Goal: Task Accomplishment & Management: Manage account settings

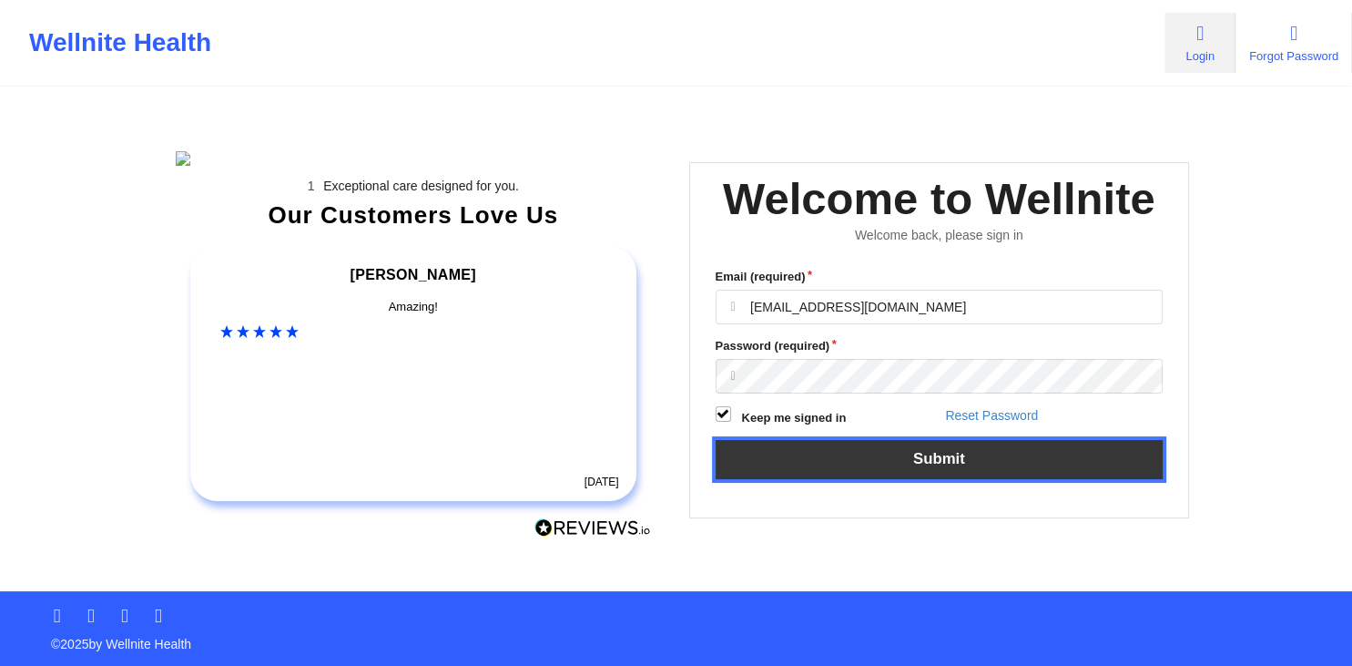
click at [934, 304] on button "Submit" at bounding box center [940, 459] width 448 height 39
click at [967, 304] on button "Submit" at bounding box center [940, 459] width 448 height 39
click at [927, 304] on button "Submit" at bounding box center [940, 459] width 448 height 39
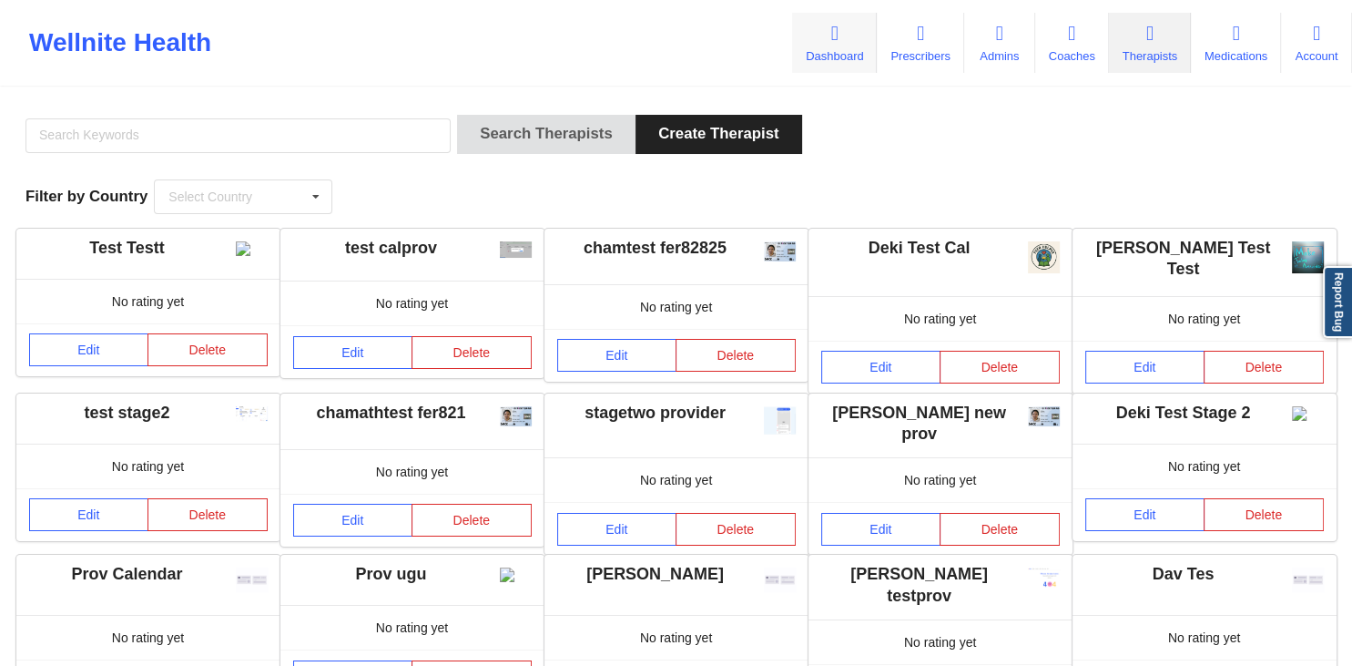
click at [823, 42] on icon at bounding box center [835, 34] width 24 height 20
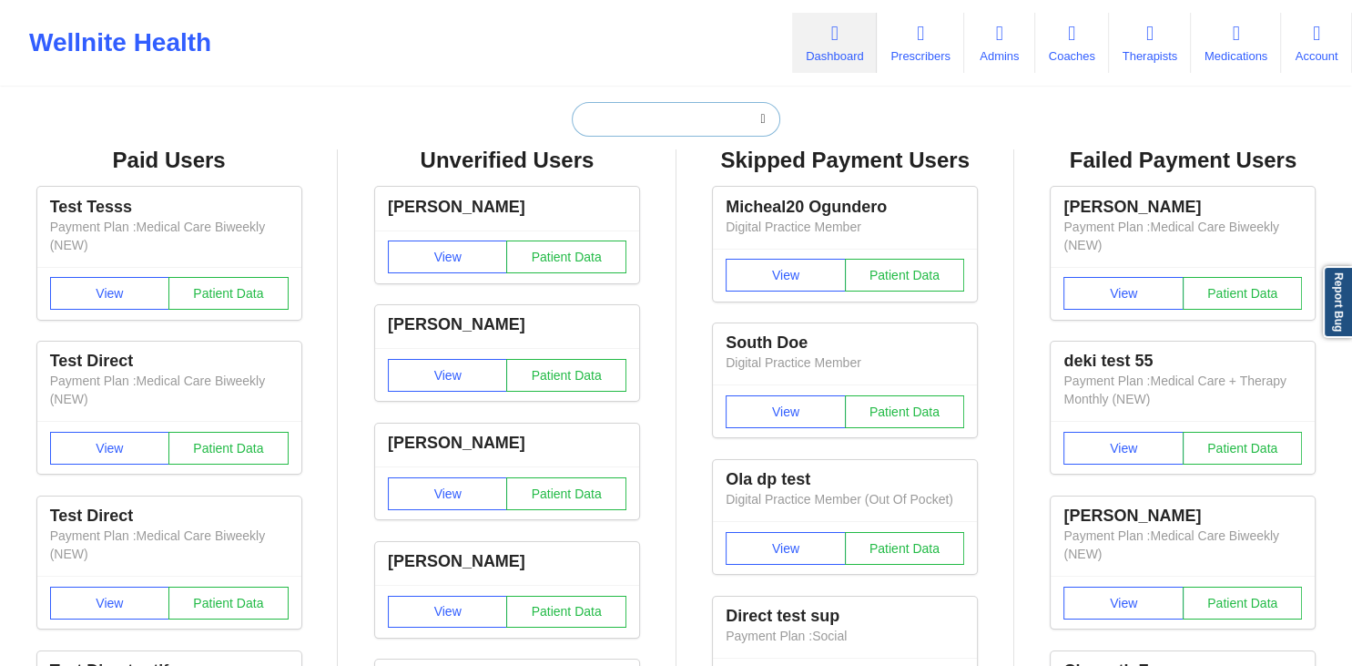
click at [689, 120] on input "text" at bounding box center [676, 119] width 208 height 35
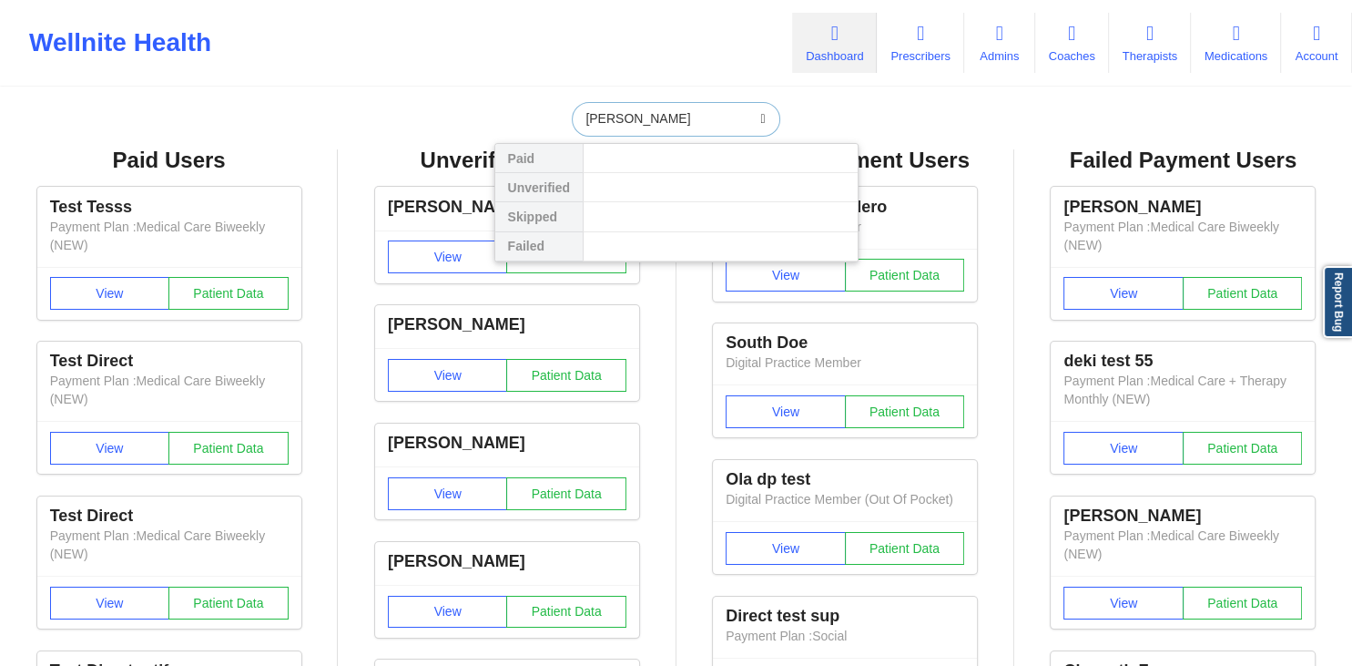
type input "ola insuranc"
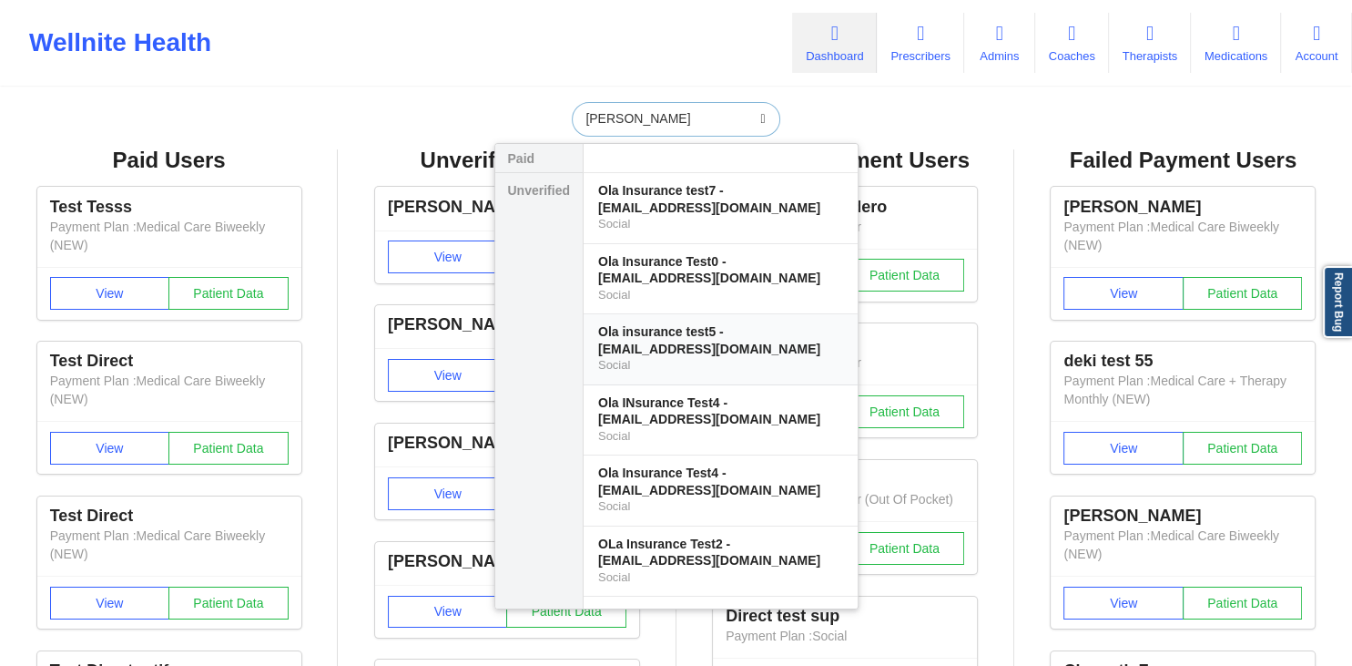
click at [694, 304] on div "Ola insurance test5 - olainsurancetest5@well.co" at bounding box center [720, 340] width 245 height 34
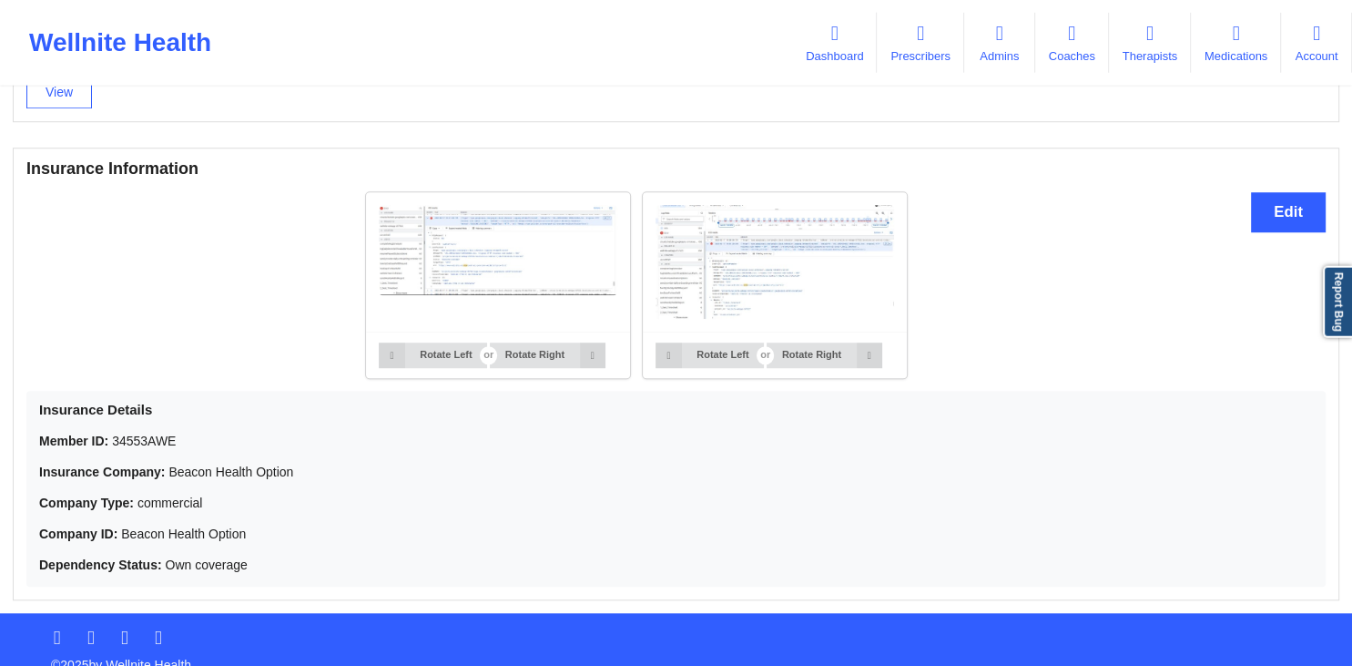
scroll to position [1322, 0]
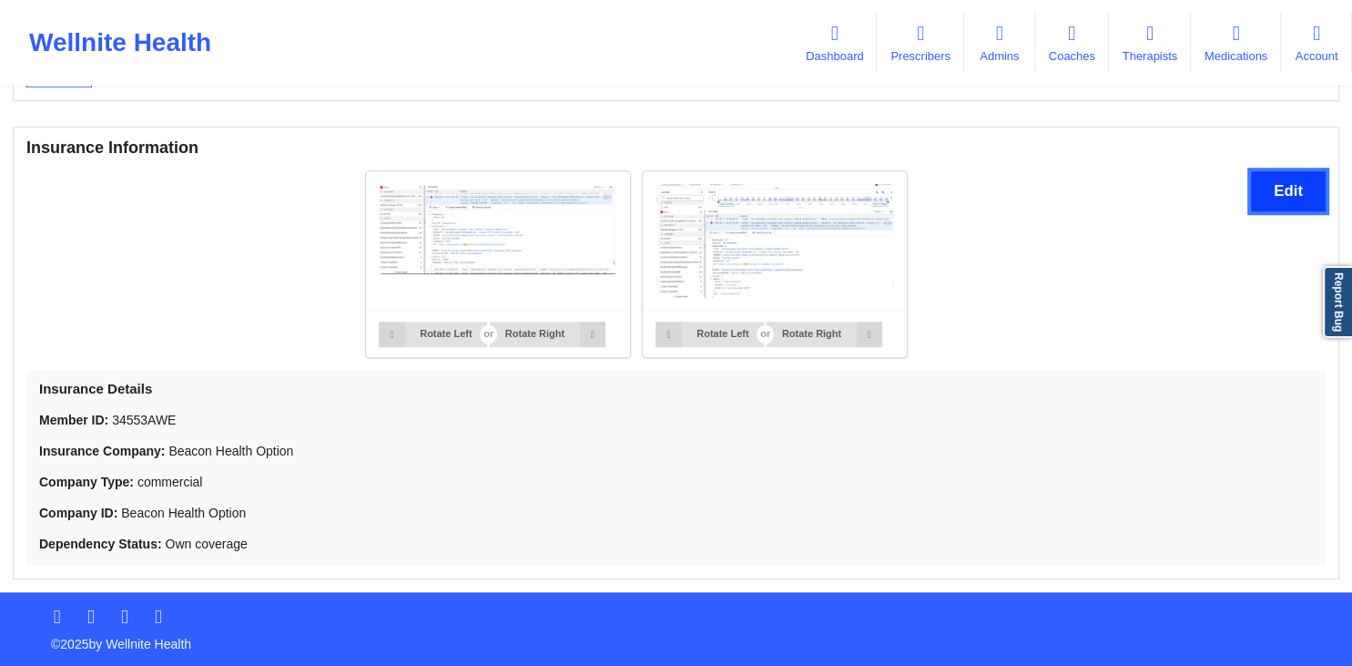
click at [1277, 186] on button "Edit" at bounding box center [1288, 190] width 75 height 39
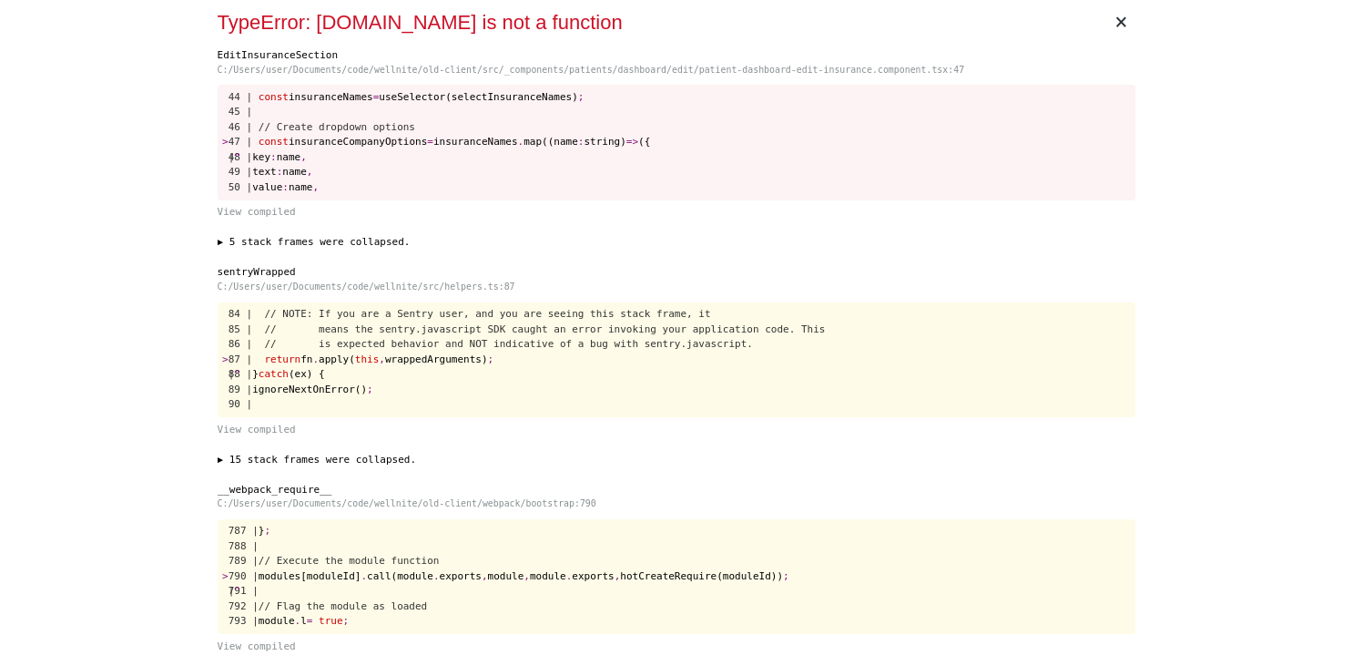
scroll to position [0, 0]
click at [197, 202] on div "× TypeError: insuranceNames.map is not a function EditInsuranceSection C:/Users…" at bounding box center [676, 333] width 1352 height 666
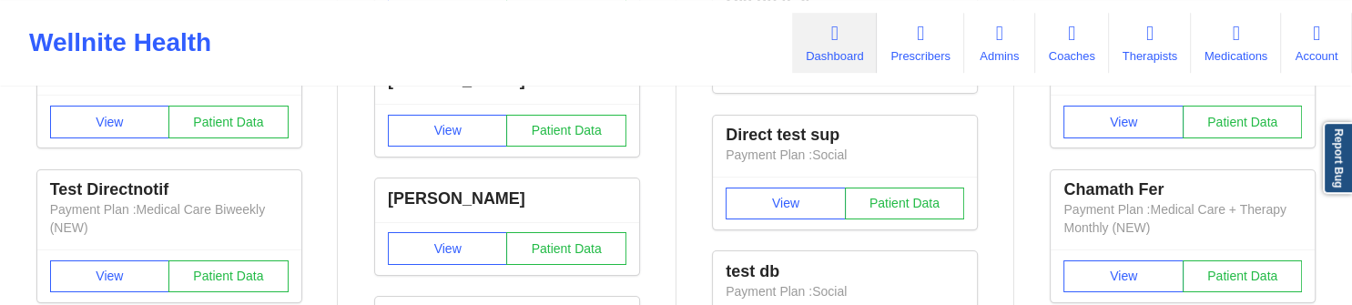
scroll to position [481, 0]
click at [808, 193] on button "View" at bounding box center [786, 204] width 120 height 33
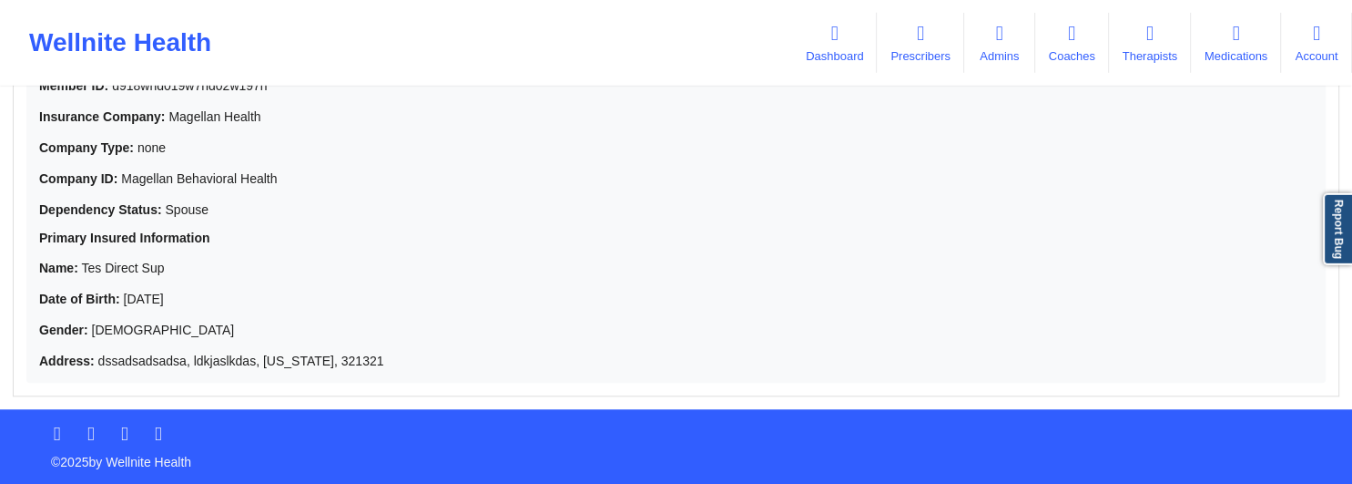
scroll to position [1665, 0]
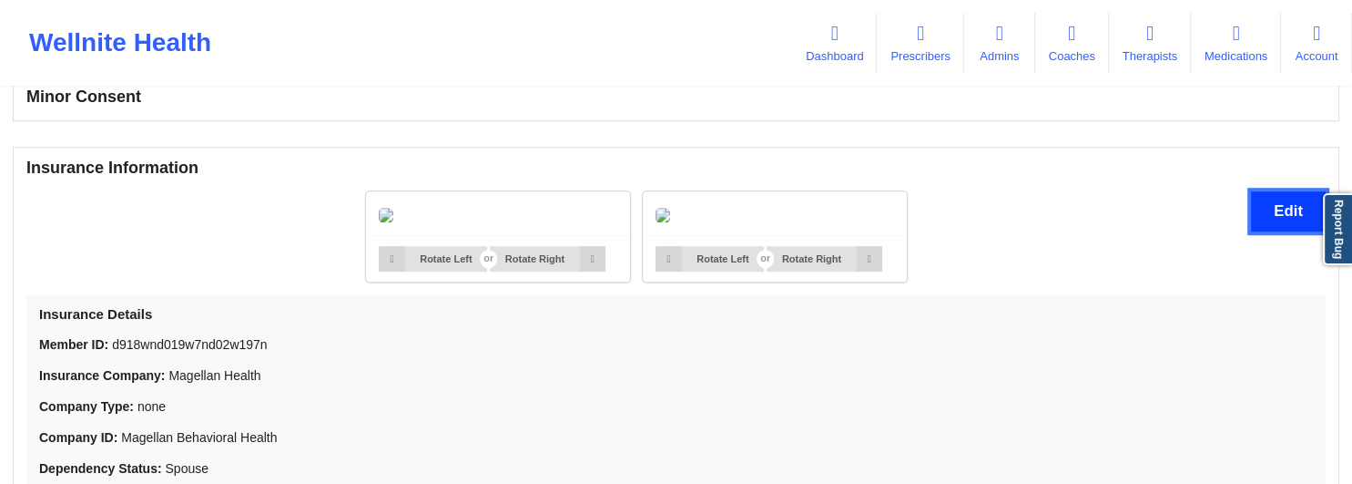
click at [1262, 223] on button "Edit" at bounding box center [1288, 210] width 75 height 39
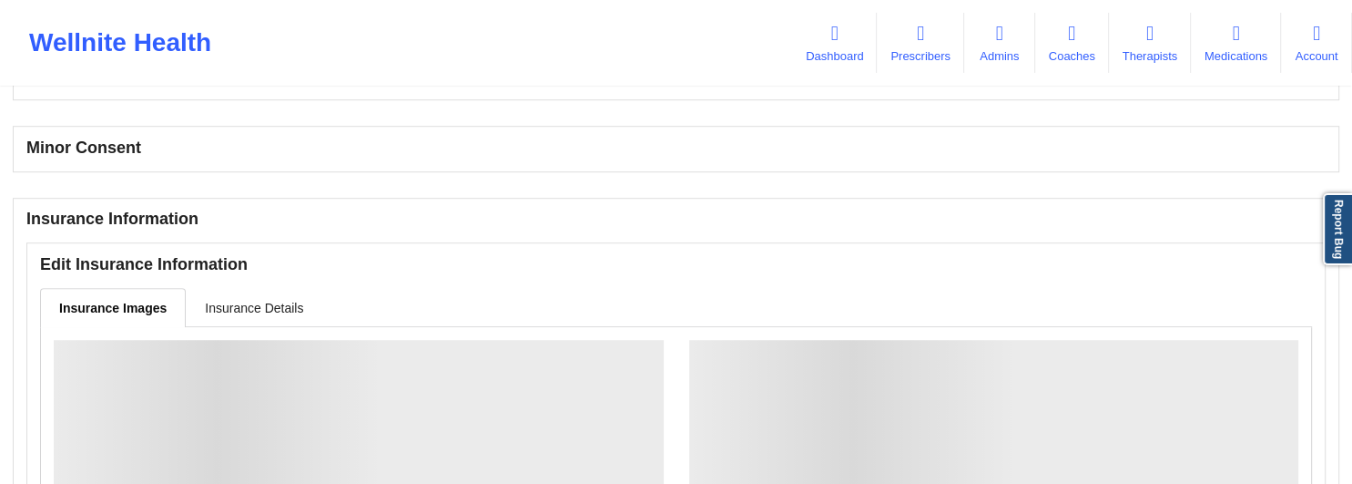
scroll to position [1170, 0]
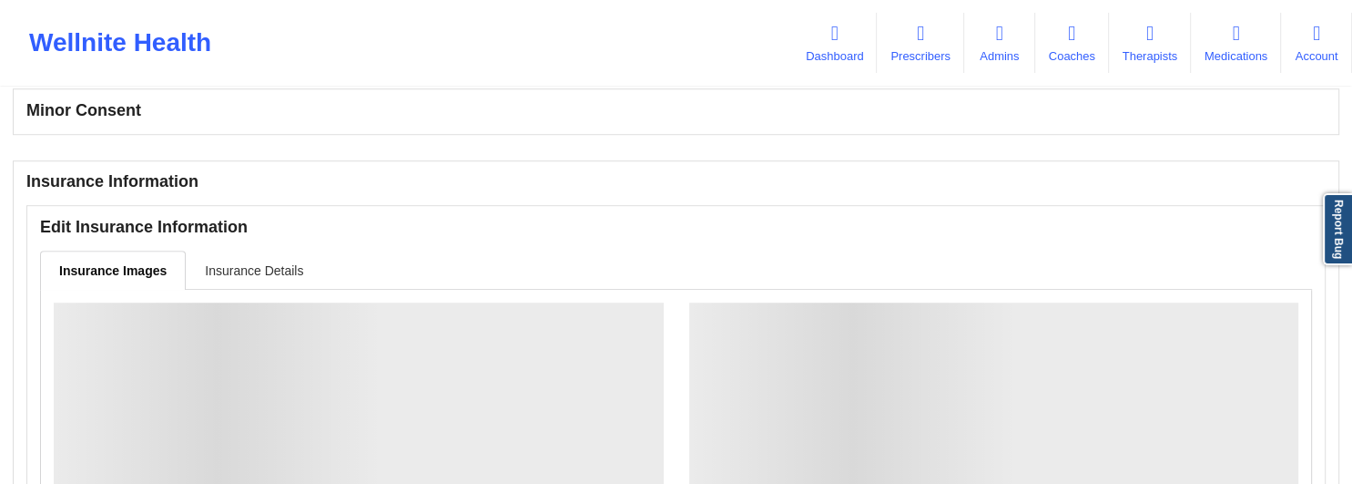
click at [269, 279] on link "Insurance Details" at bounding box center [254, 269] width 137 height 38
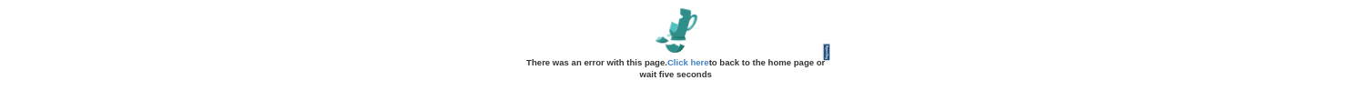
scroll to position [0, 0]
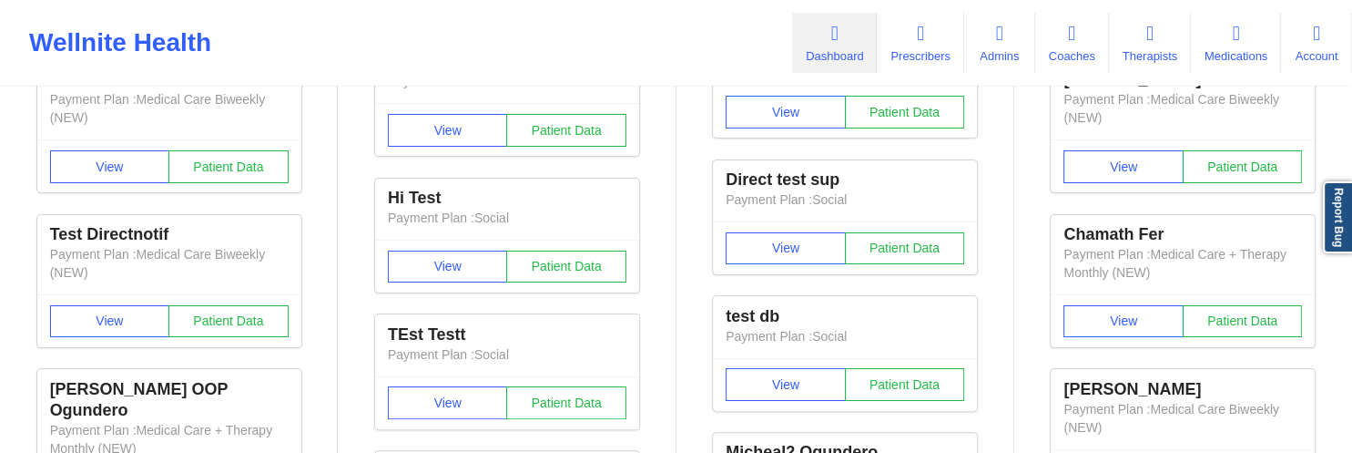
scroll to position [481, 0]
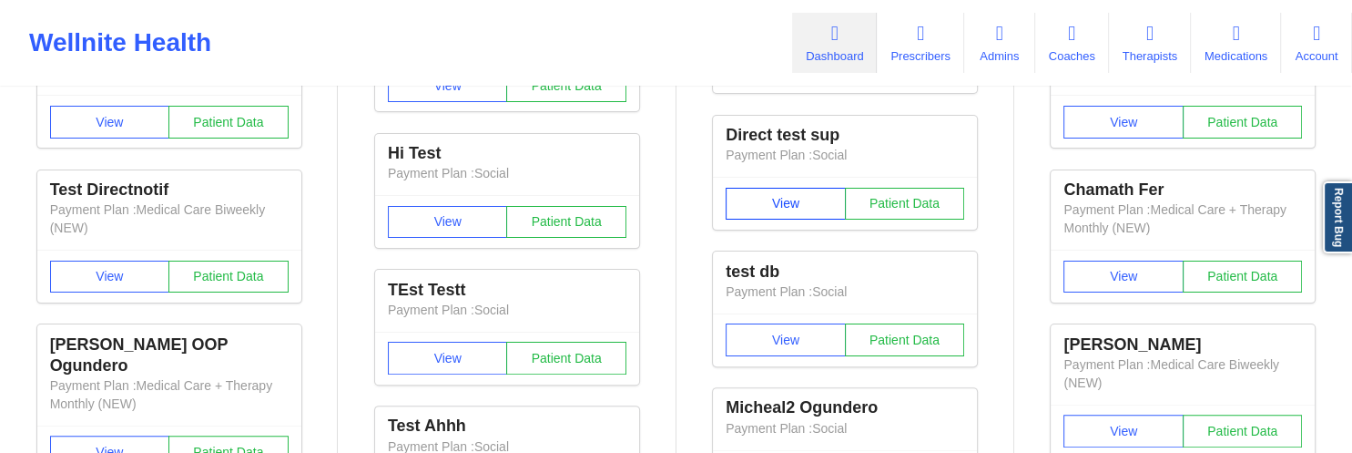
click at [802, 109] on button "View" at bounding box center [786, 204] width 120 height 33
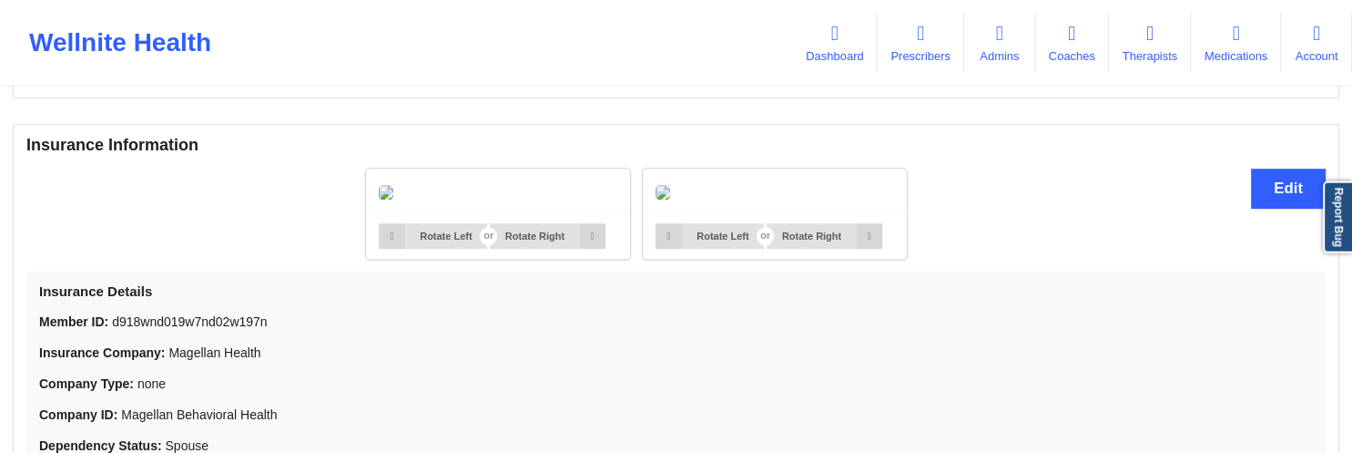
scroll to position [1119, 0]
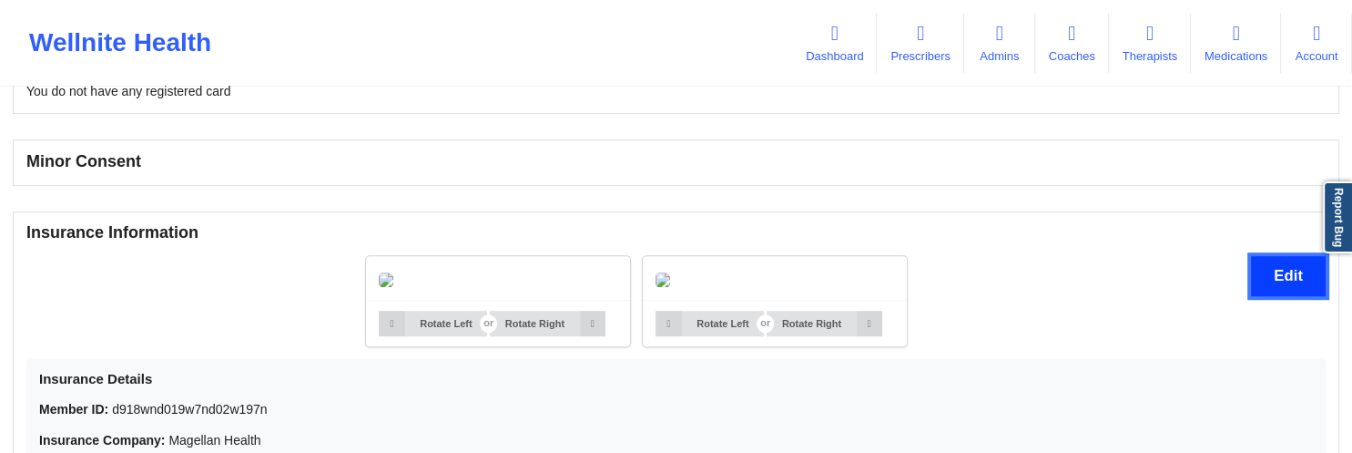
click at [1264, 109] on button "Edit" at bounding box center [1288, 275] width 75 height 39
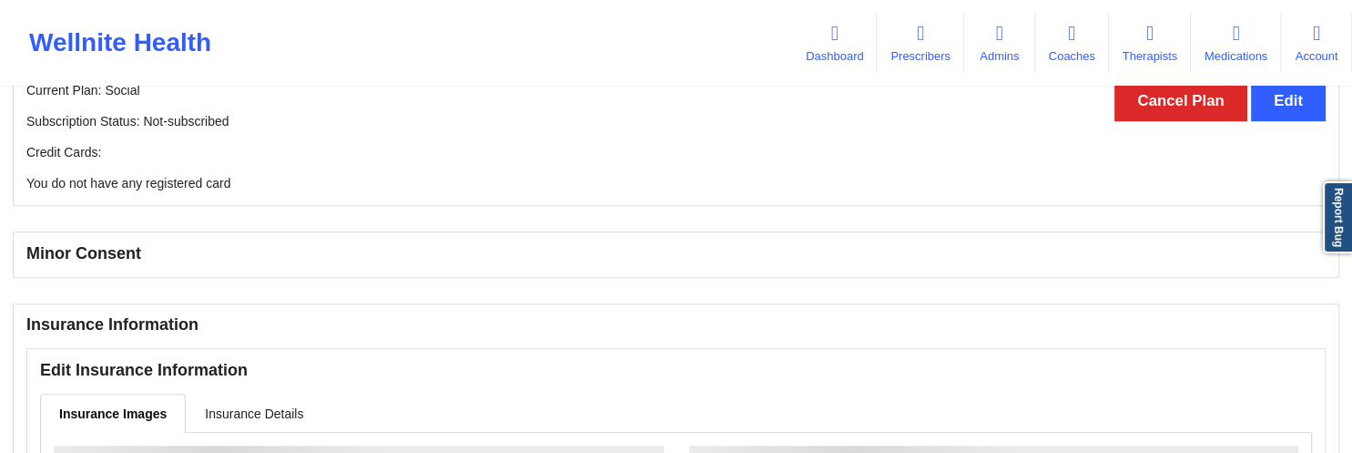
scroll to position [1123, 0]
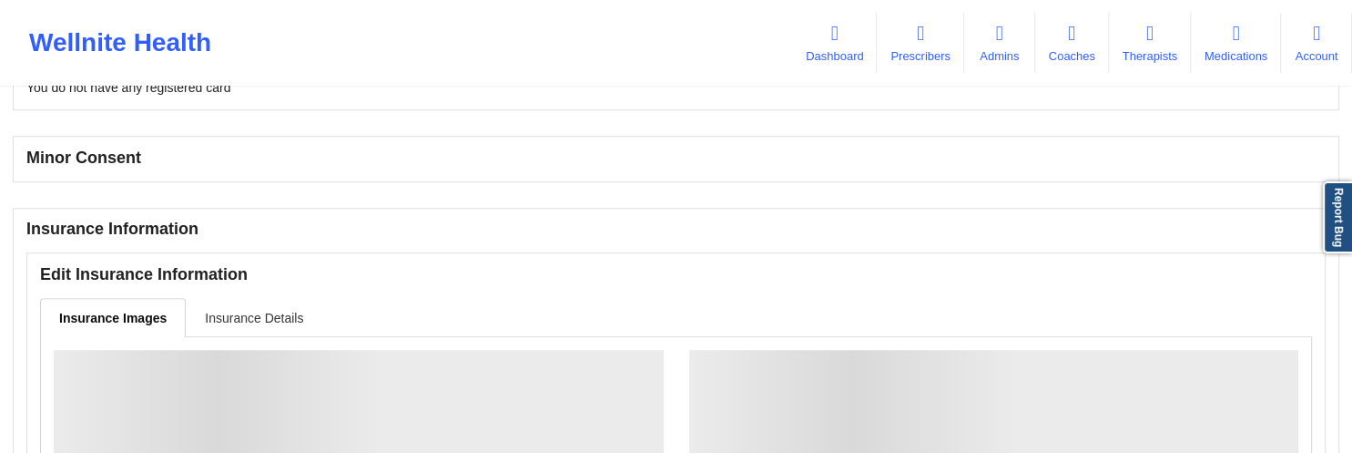
drag, startPoint x: 291, startPoint y: 304, endPoint x: 263, endPoint y: 326, distance: 35.7
click at [291, 109] on link "Insurance Details" at bounding box center [254, 317] width 137 height 38
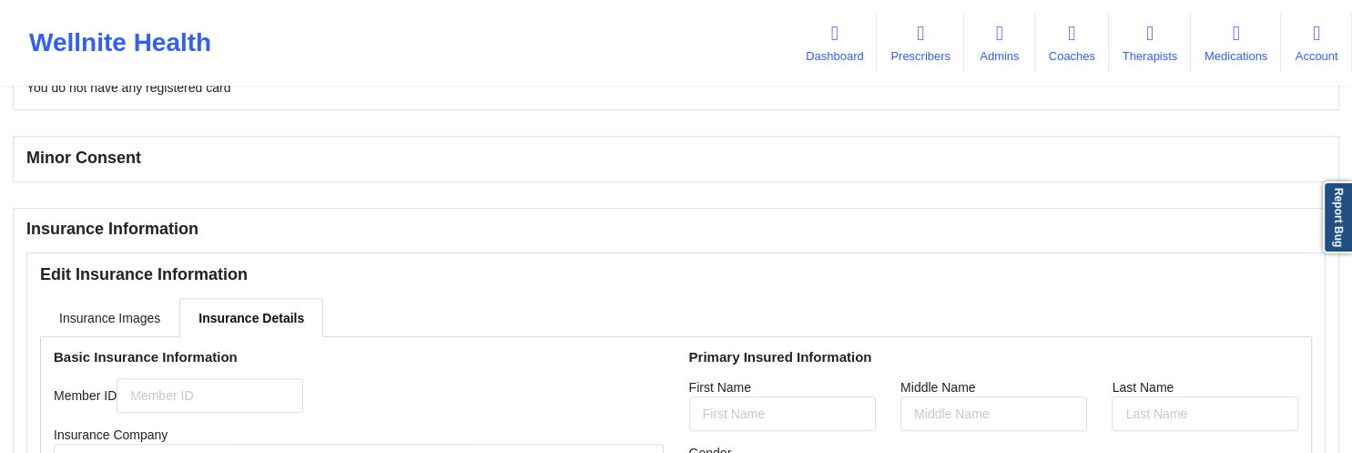
click at [263, 109] on link "Insurance Details" at bounding box center [251, 317] width 144 height 39
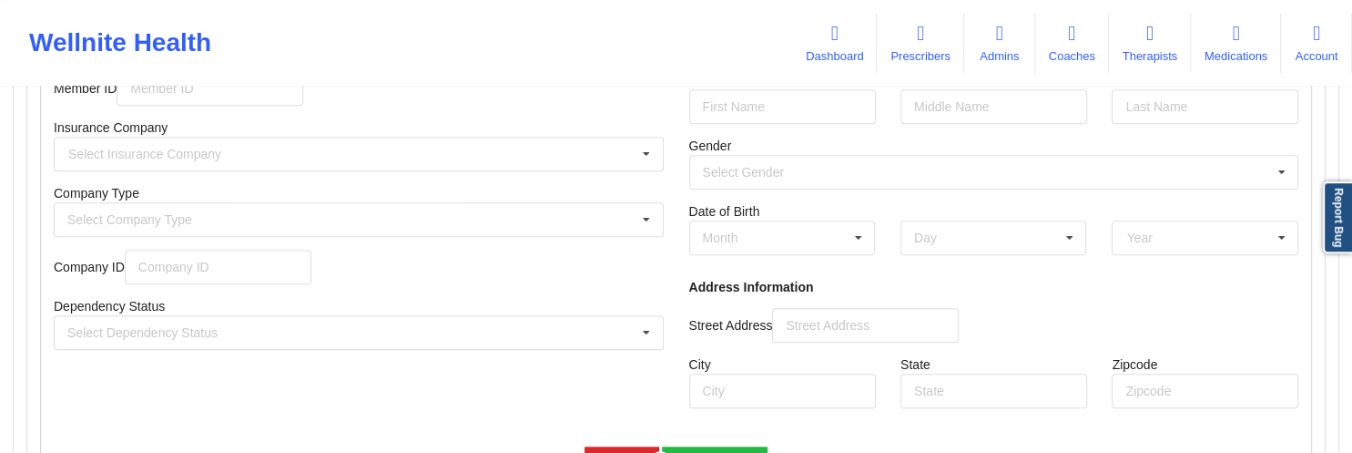
scroll to position [1392, 0]
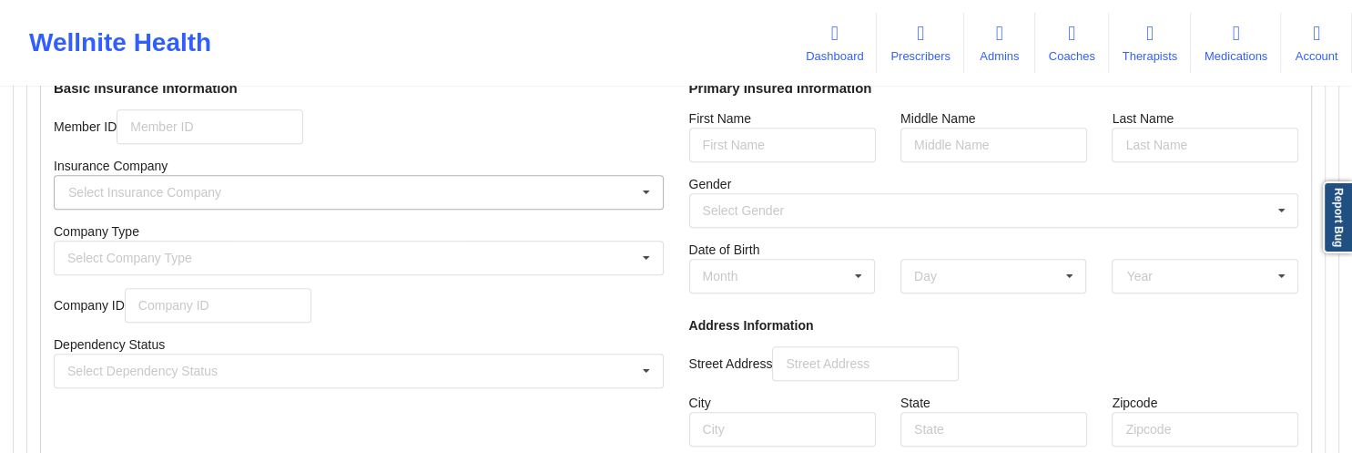
click at [643, 109] on icon at bounding box center [646, 193] width 27 height 34
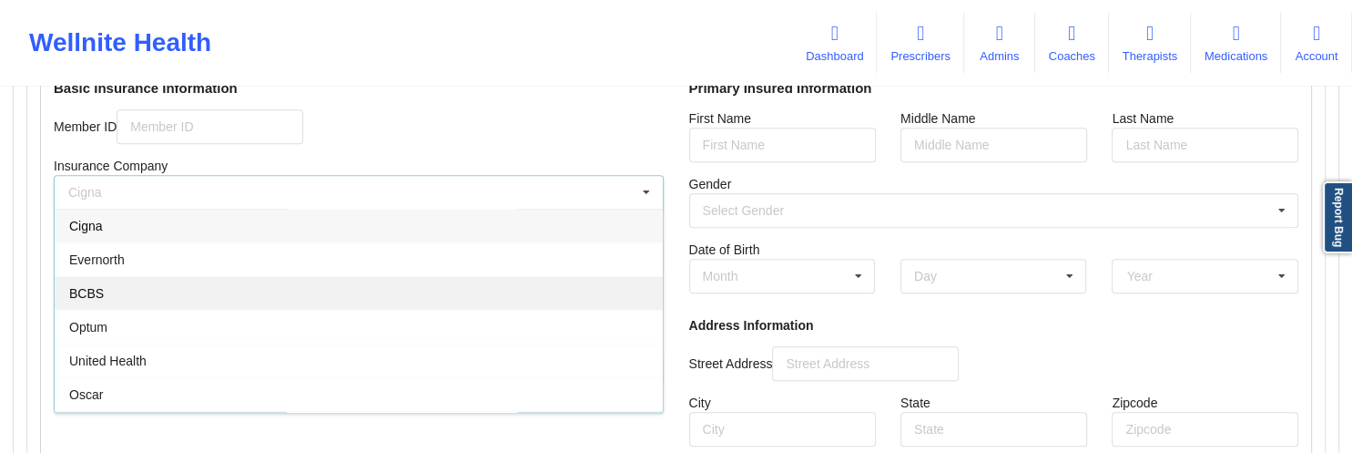
click at [337, 109] on div "BCBS" at bounding box center [359, 293] width 608 height 34
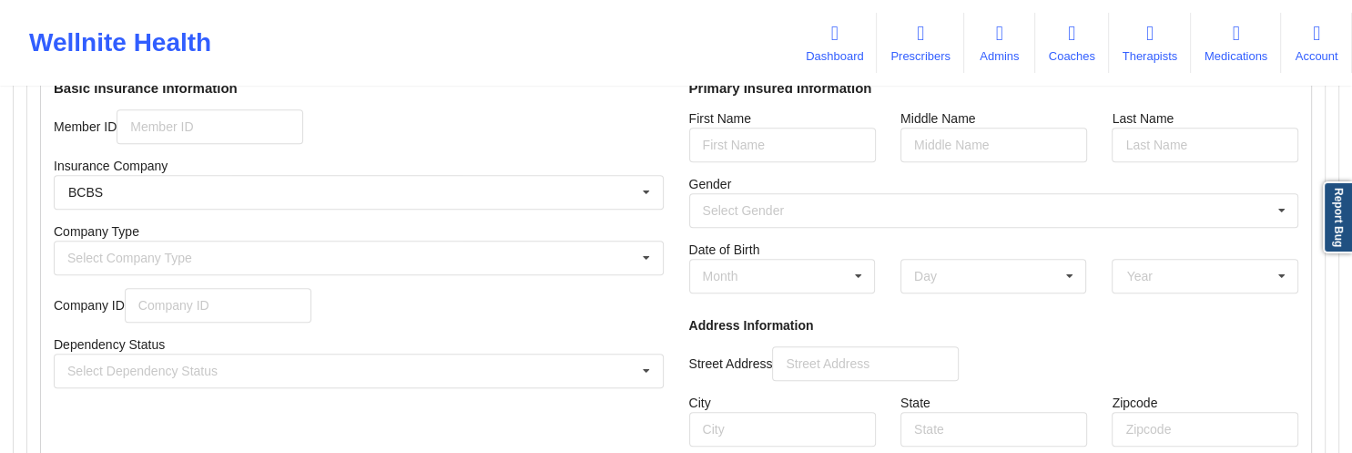
click at [504, 109] on div "Basic Insurance Information Member ID Insurance Company BCBS Cigna Evernorth BC…" at bounding box center [359, 269] width 636 height 403
click at [650, 109] on icon at bounding box center [646, 193] width 27 height 34
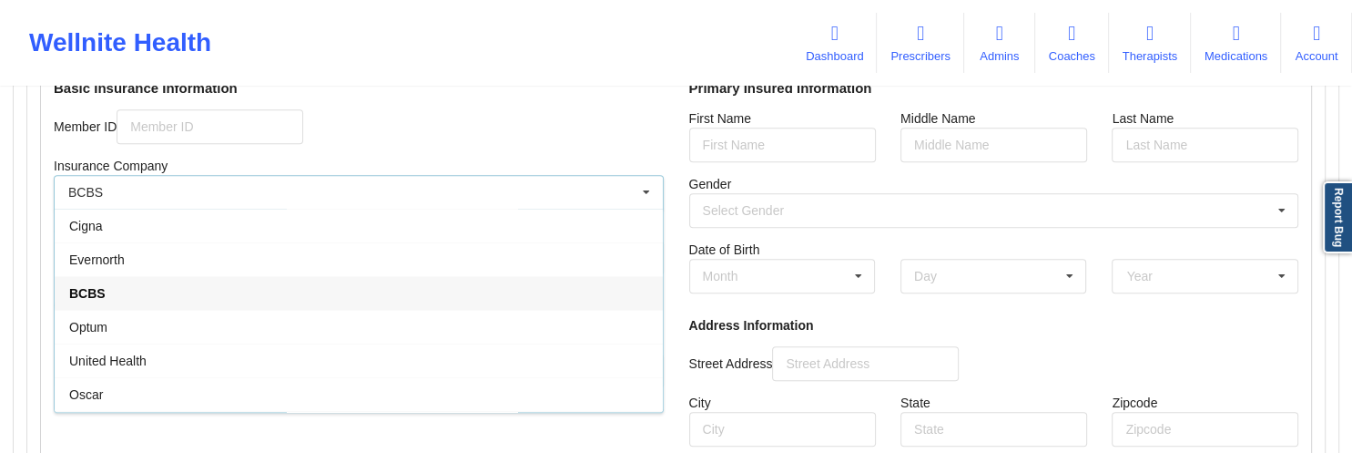
click at [489, 109] on div "Member ID" at bounding box center [359, 126] width 610 height 35
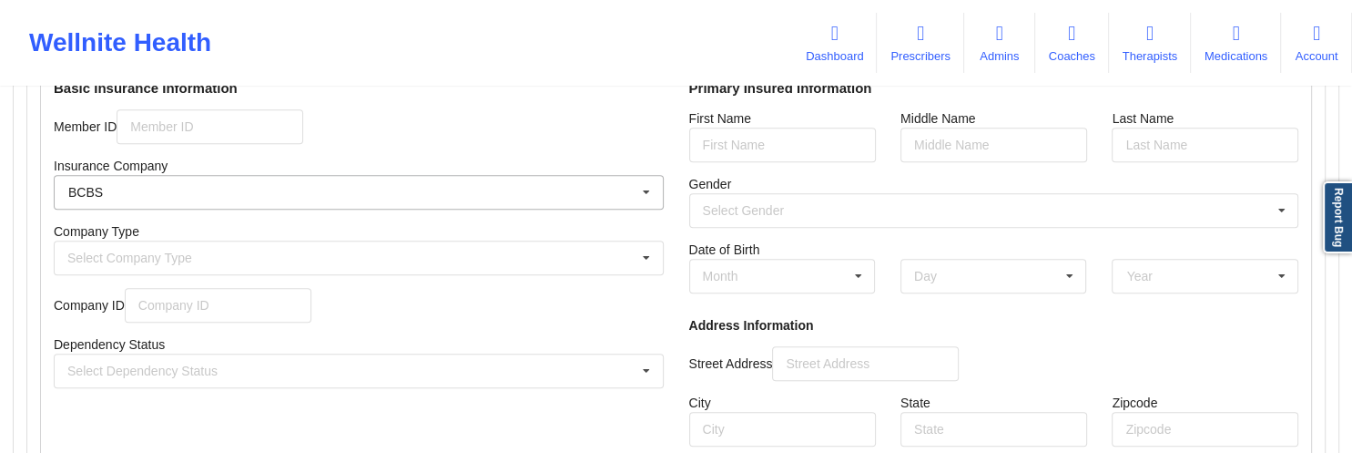
click at [491, 109] on input "text" at bounding box center [360, 192] width 608 height 33
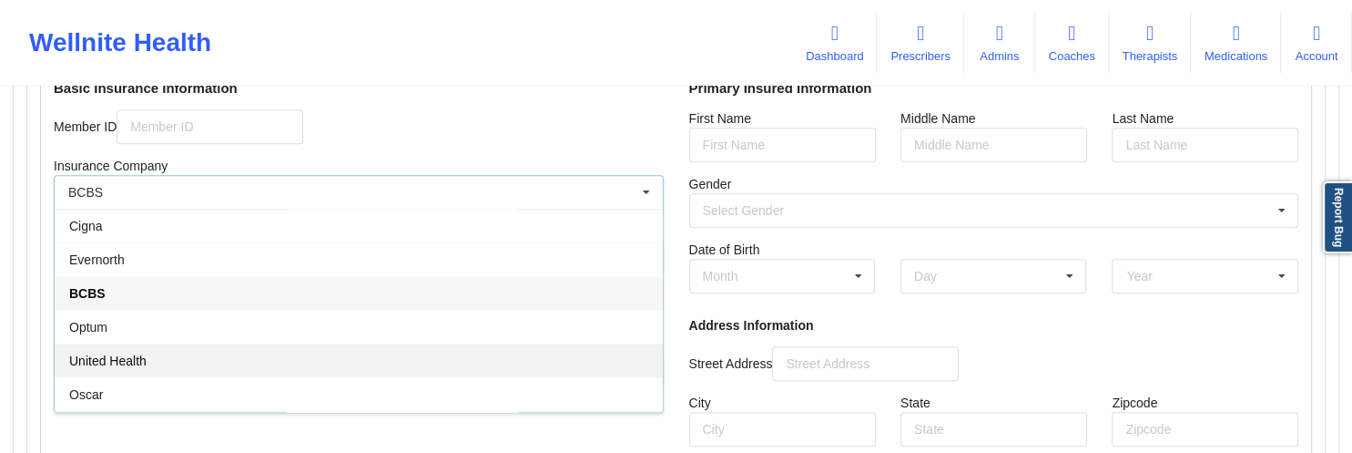
click at [328, 109] on div "United Health" at bounding box center [359, 360] width 608 height 34
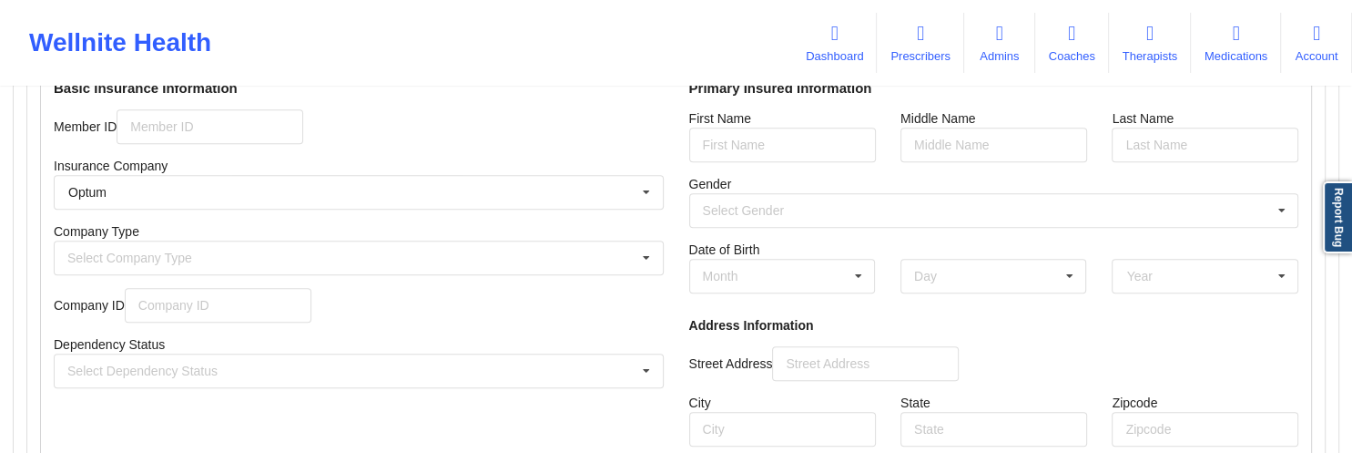
click at [743, 109] on div "First Name" at bounding box center [782, 142] width 211 height 91
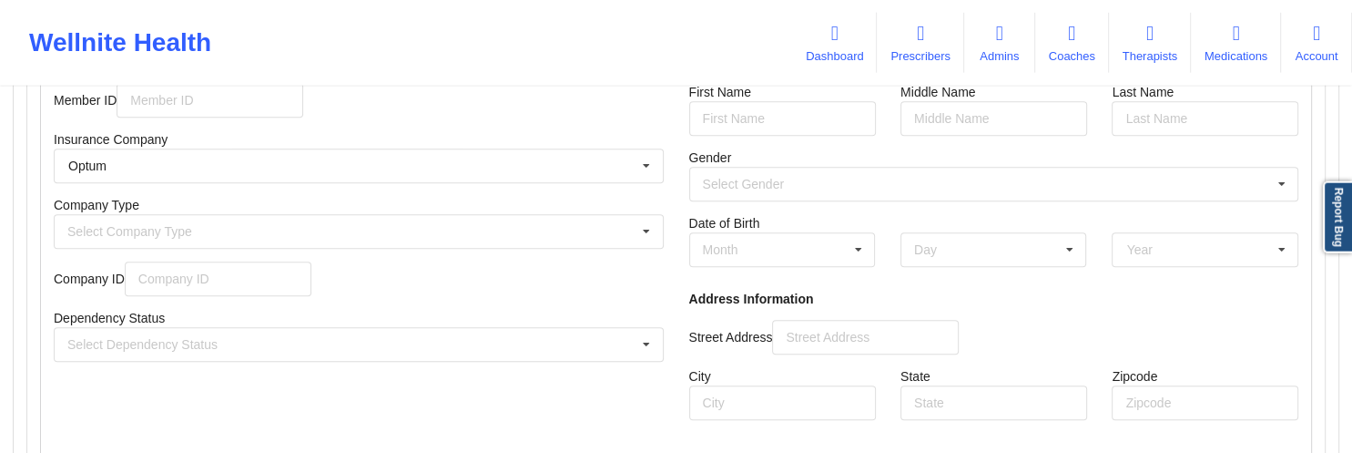
scroll to position [1487, 0]
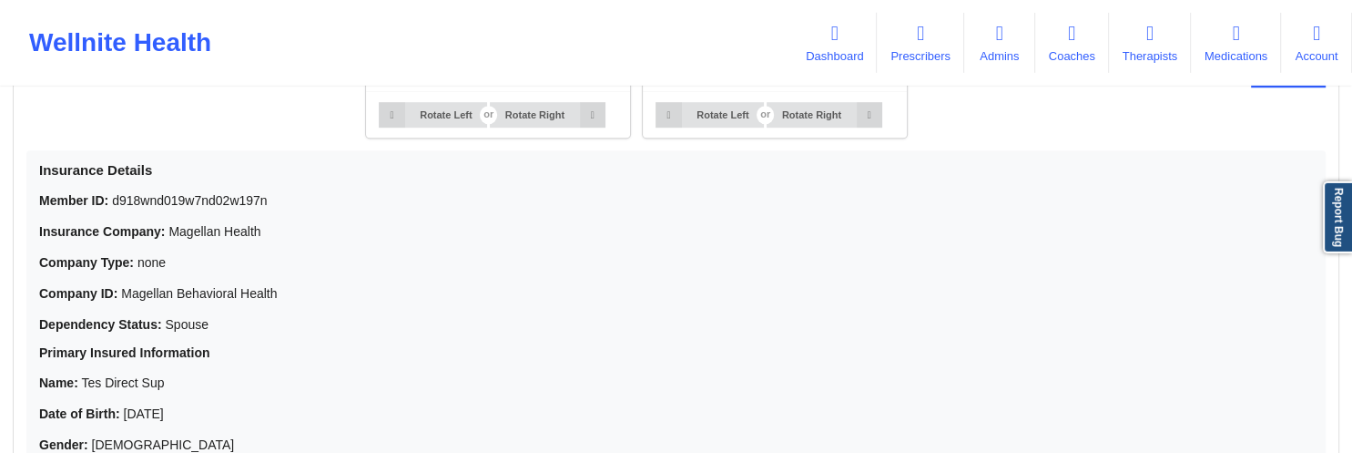
scroll to position [1311, 0]
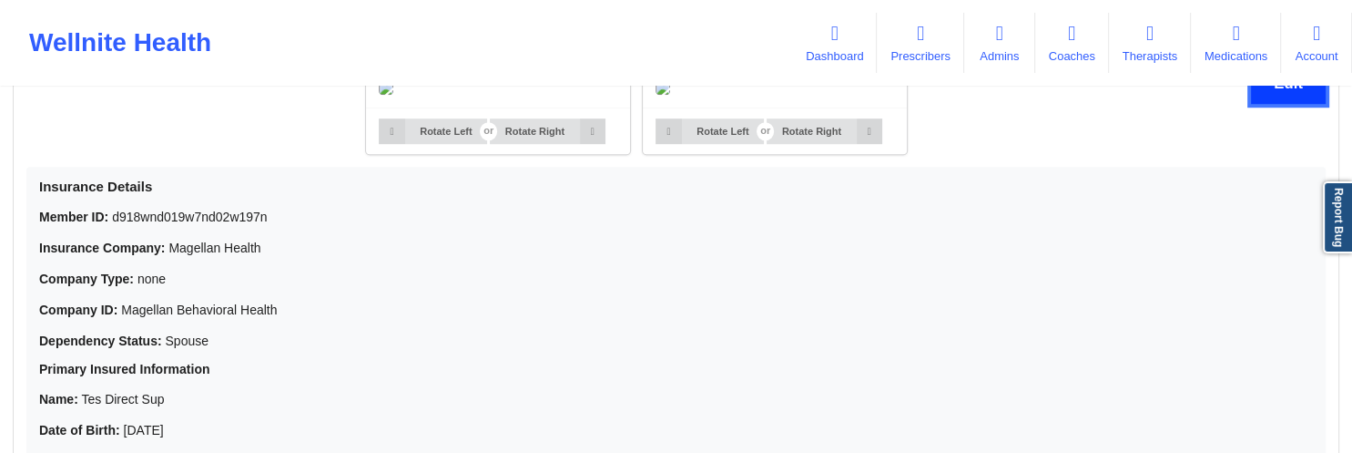
click at [1256, 101] on button "Edit" at bounding box center [1288, 83] width 75 height 39
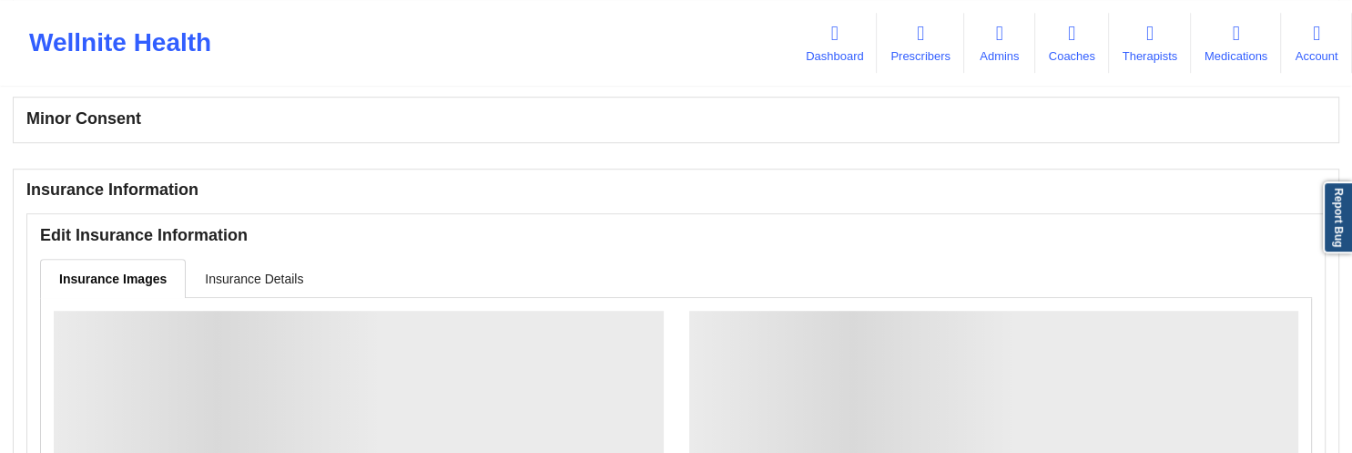
scroll to position [1315, 0]
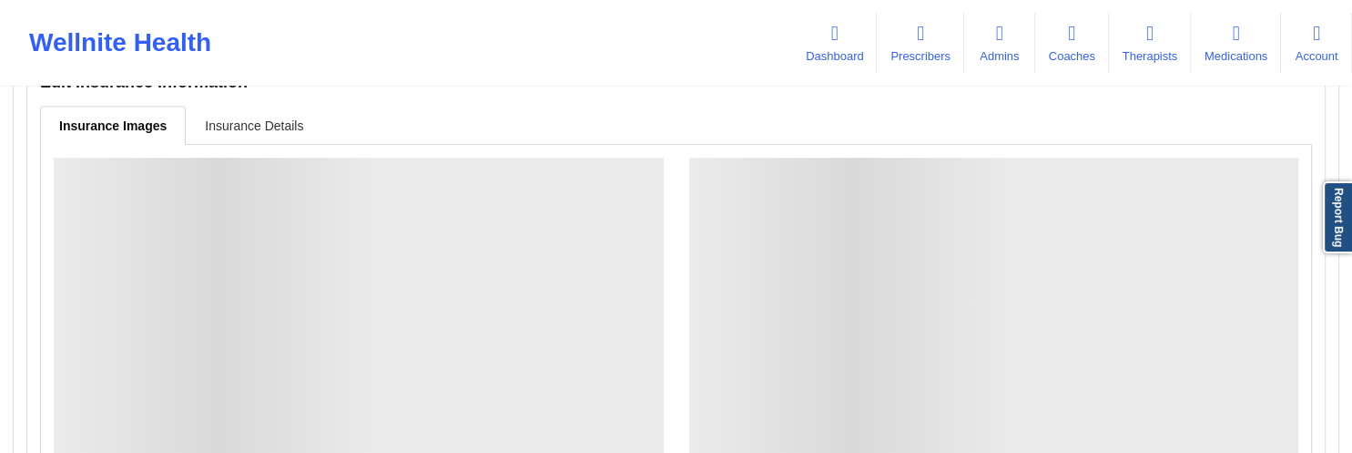
click at [297, 137] on link "Insurance Details" at bounding box center [254, 125] width 137 height 38
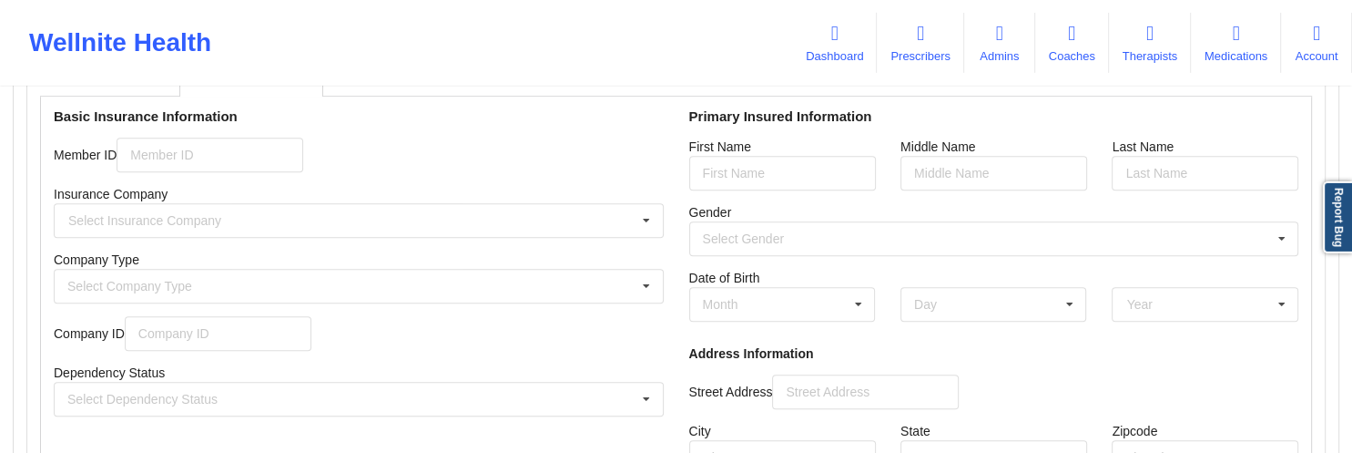
scroll to position [1412, 0]
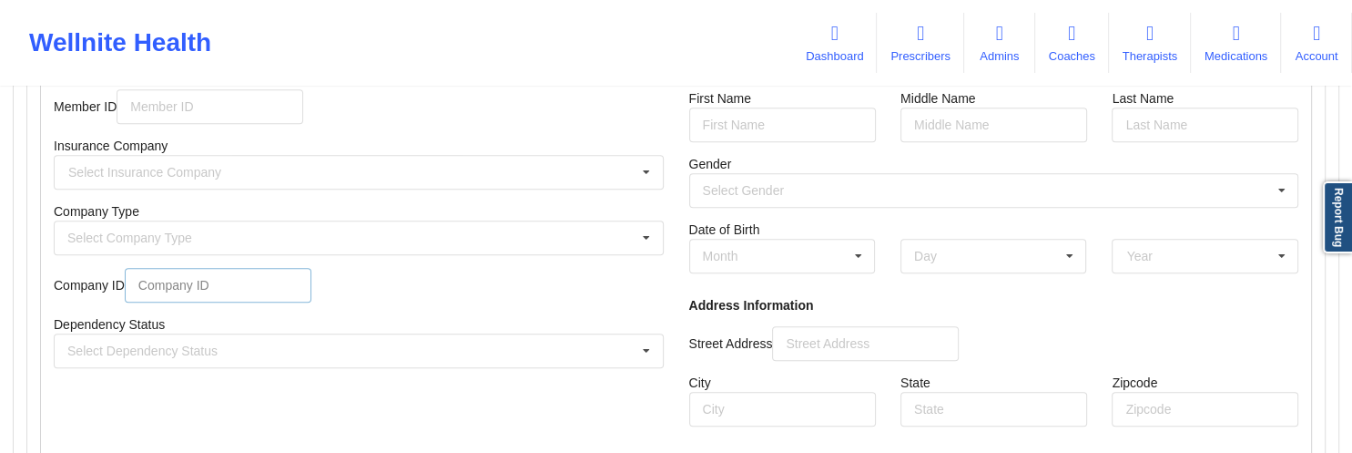
click at [220, 278] on input "text" at bounding box center [218, 285] width 187 height 35
click at [111, 284] on div "Company ID" at bounding box center [359, 285] width 610 height 35
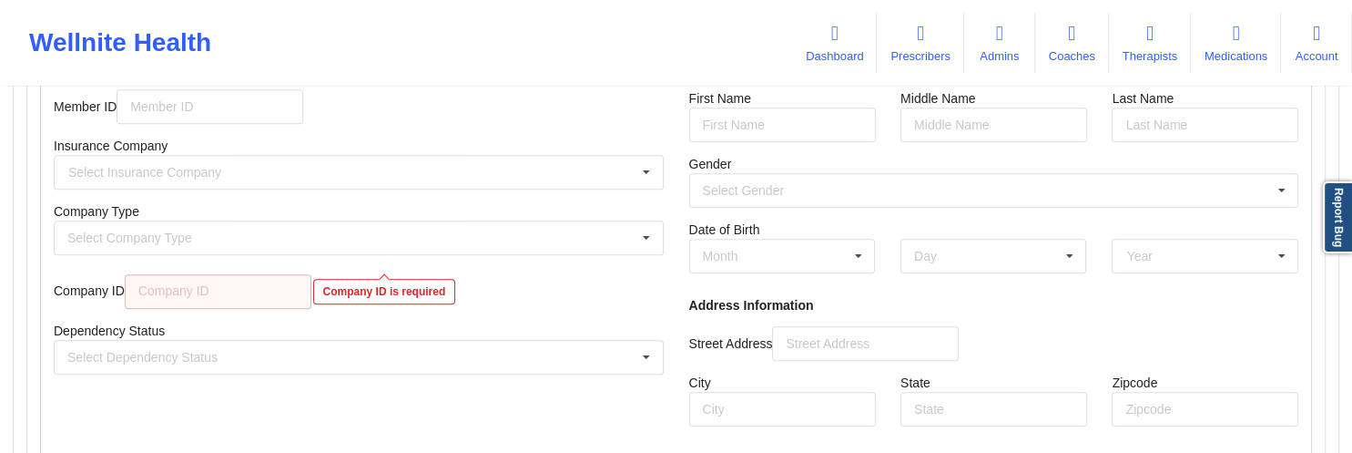
click at [297, 319] on div "Basic Insurance Information Member ID Insurance Company Select Insurance Compan…" at bounding box center [359, 249] width 636 height 403
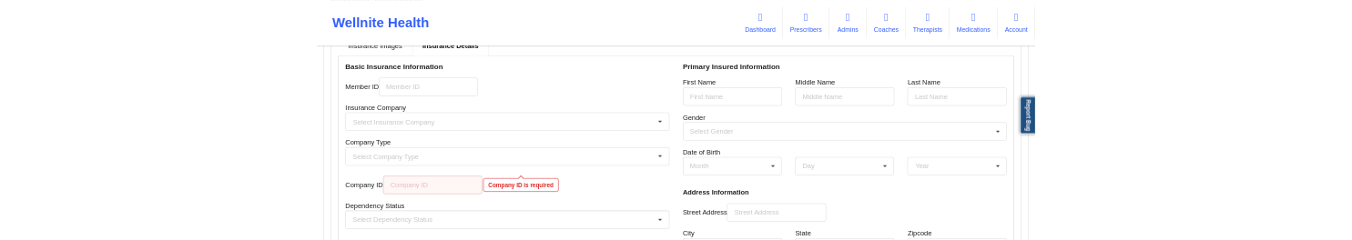
scroll to position [1315, 0]
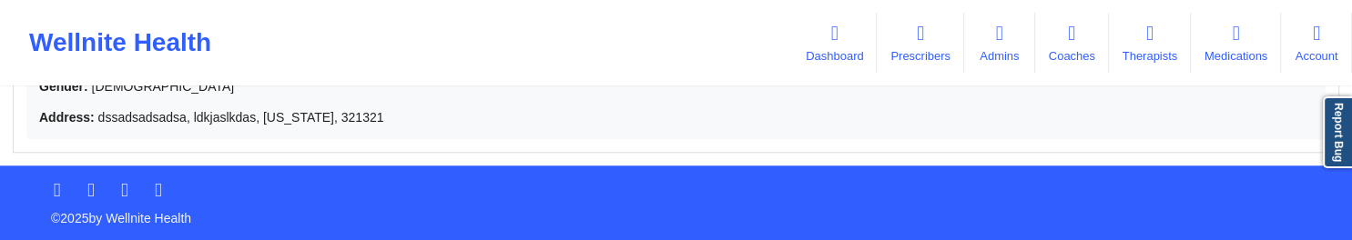
scroll to position [1892, 0]
click at [270, 127] on p "Address: dssadsadsadsa, ldkjaslkdas, Arkansas, 321321" at bounding box center [676, 117] width 1274 height 18
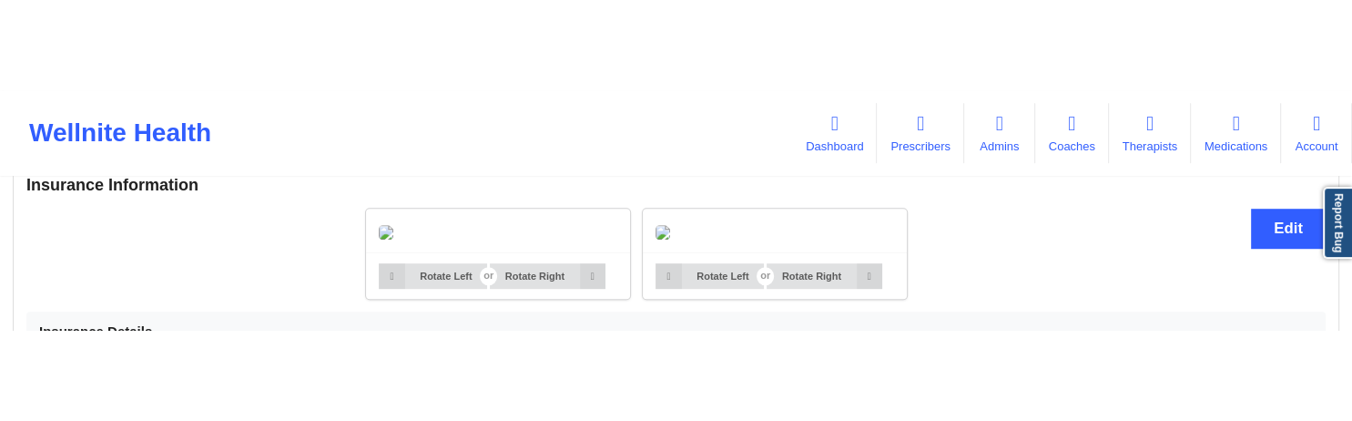
scroll to position [1235, 0]
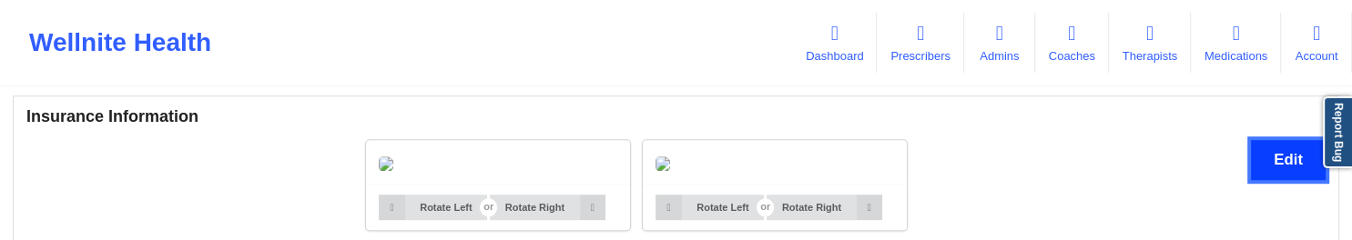
click at [1260, 158] on button "Edit" at bounding box center [1288, 159] width 75 height 39
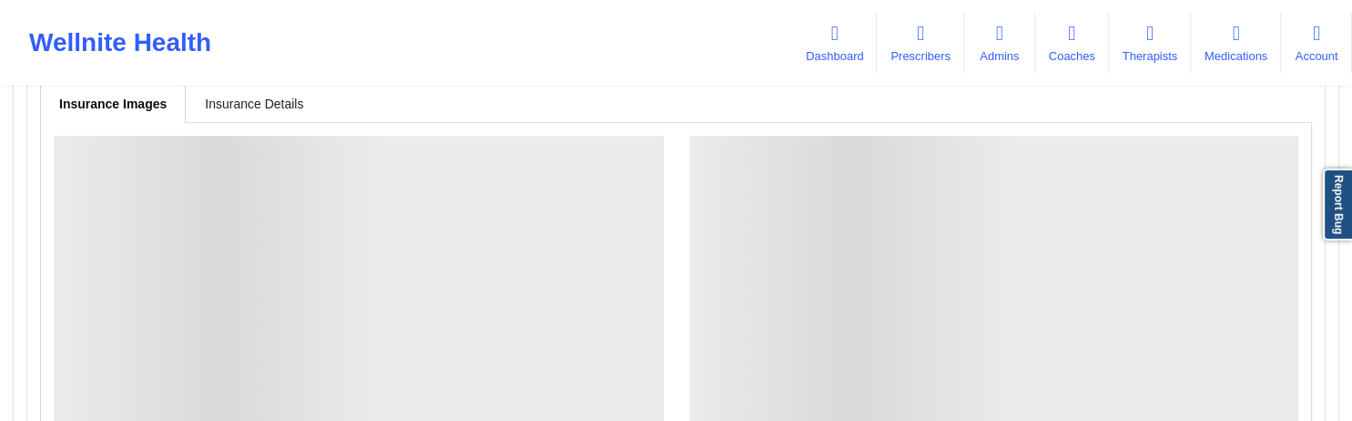
scroll to position [1331, 0]
click at [236, 105] on link "Insurance Details" at bounding box center [254, 108] width 137 height 38
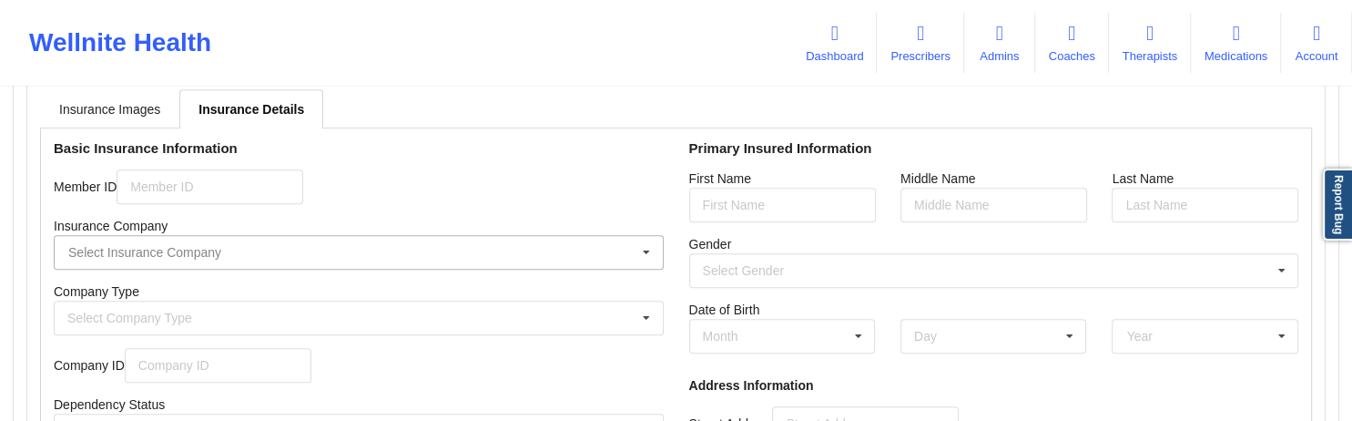
click at [361, 240] on input "text" at bounding box center [360, 252] width 608 height 33
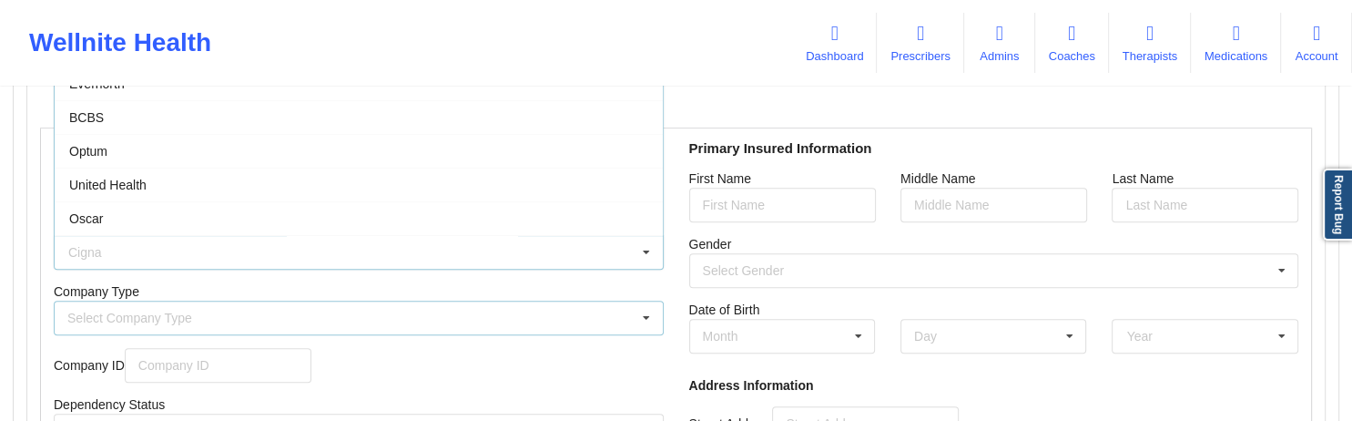
click at [324, 240] on div "Select Company Type None Commercial" at bounding box center [359, 318] width 610 height 35
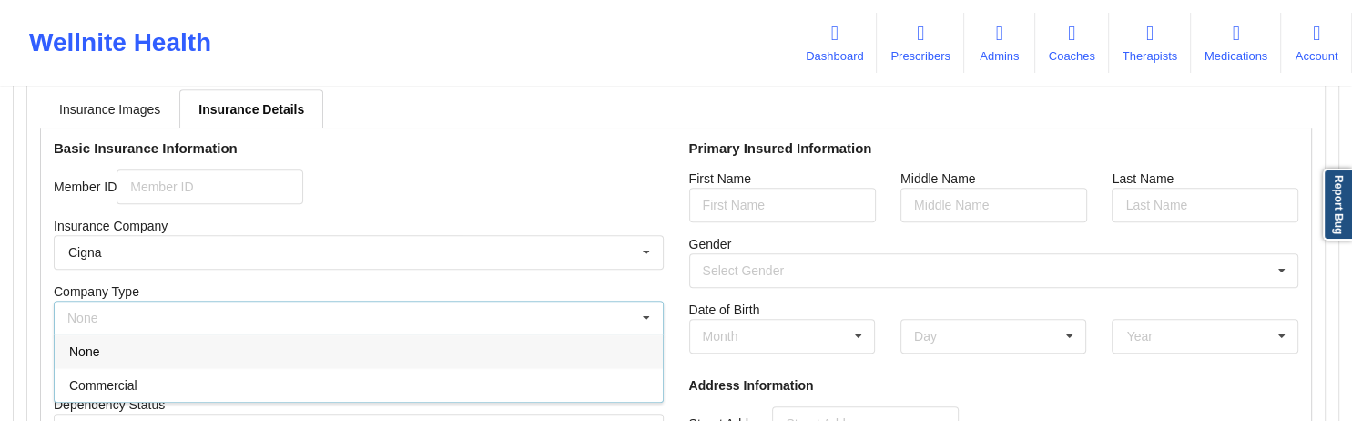
click at [303, 240] on div "Company Type None None Commercial" at bounding box center [359, 308] width 610 height 53
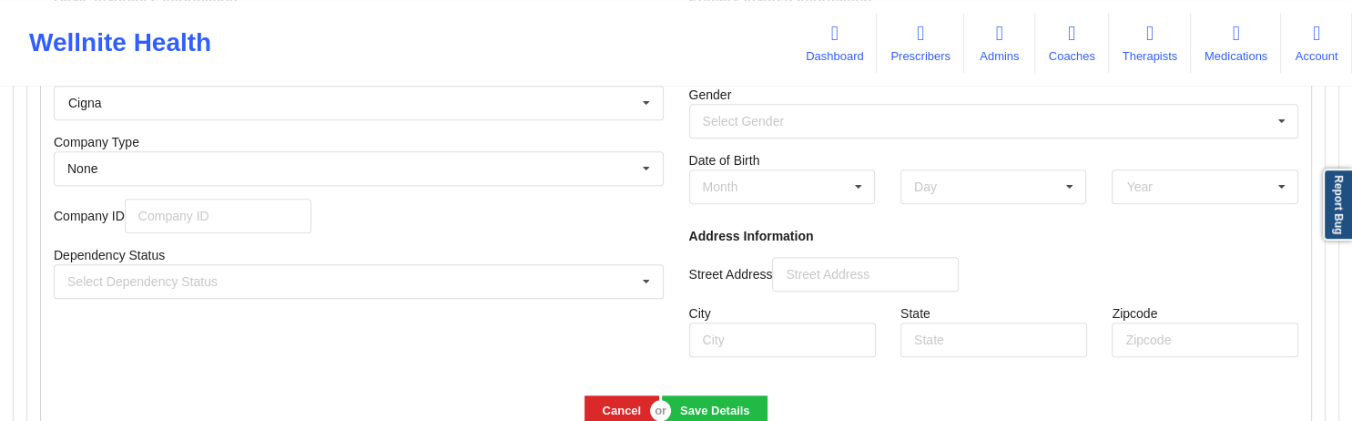
scroll to position [1524, 0]
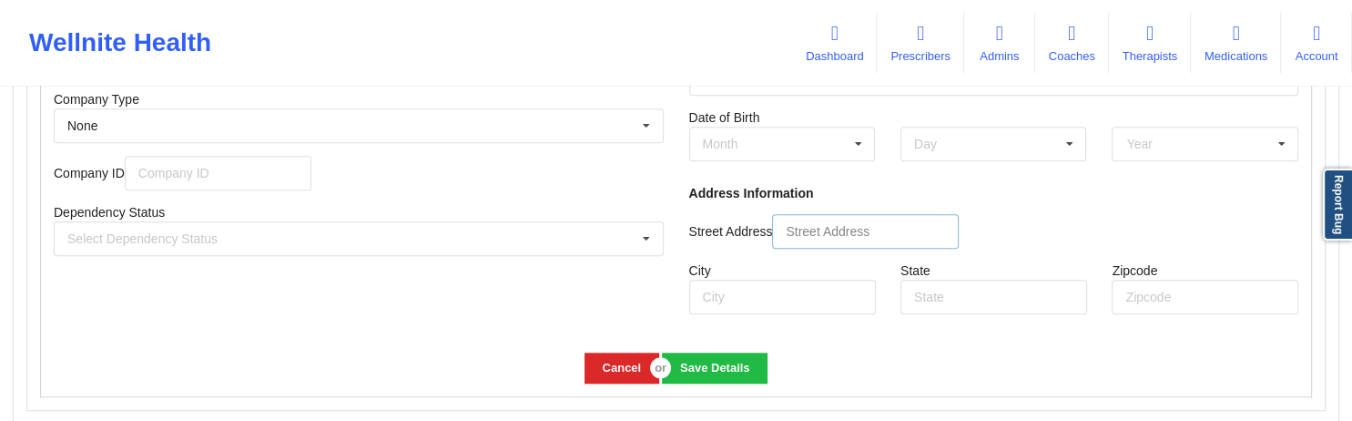
click at [800, 235] on input "text" at bounding box center [865, 231] width 187 height 35
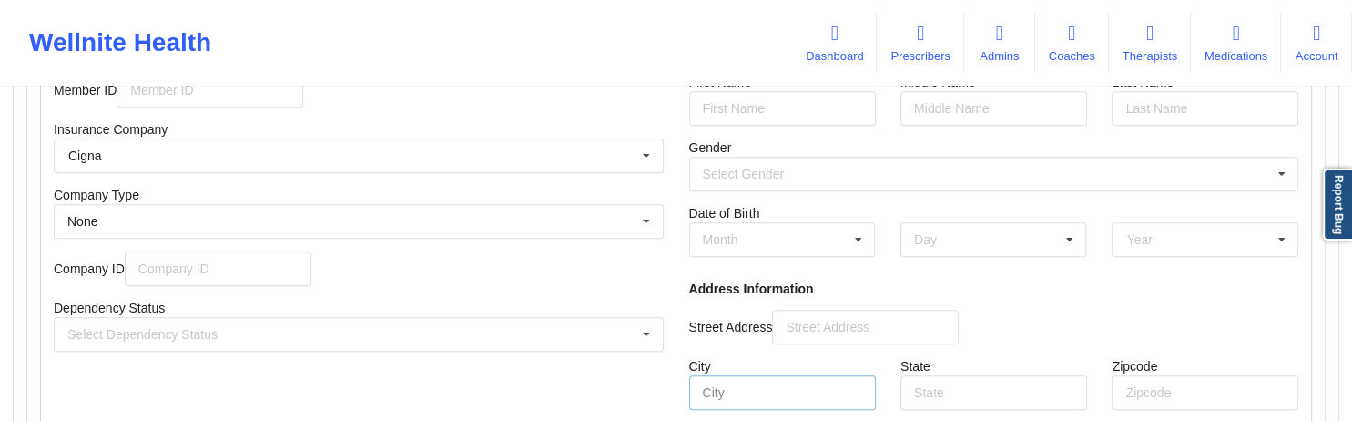
click at [780, 240] on input "text" at bounding box center [782, 392] width 187 height 35
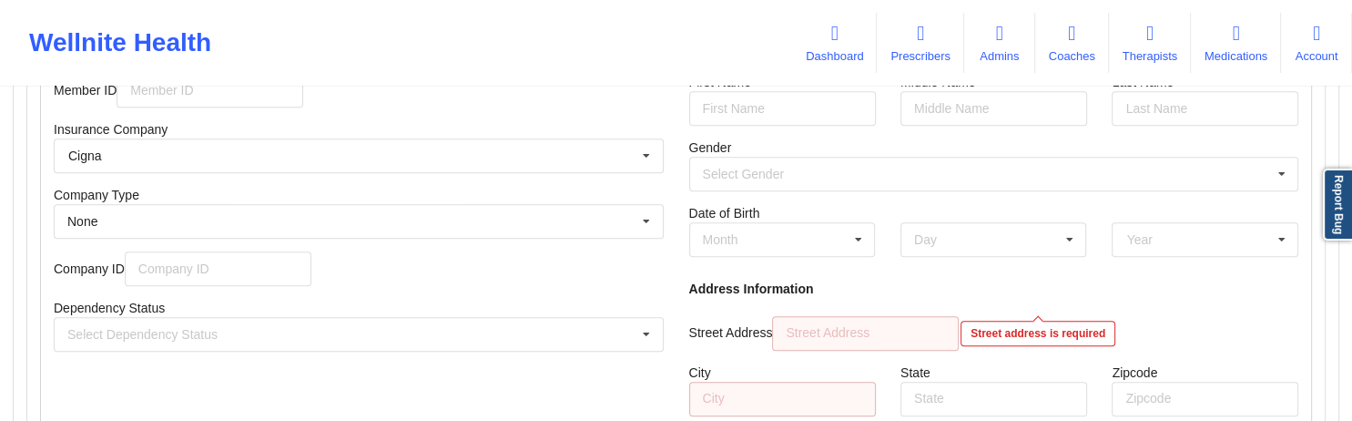
click at [777, 240] on div "Month January February March April May June July August September October Novem…" at bounding box center [782, 239] width 211 height 60
click at [775, 240] on div "Month January February March April May June July August September October Novem…" at bounding box center [782, 239] width 186 height 35
click at [910, 240] on div "Primary Insured Information First Name Middle Name Last Name Gender Select Gend…" at bounding box center [995, 255] width 636 height 446
click at [901, 170] on div "Select Gender Male Female Other" at bounding box center [994, 174] width 610 height 35
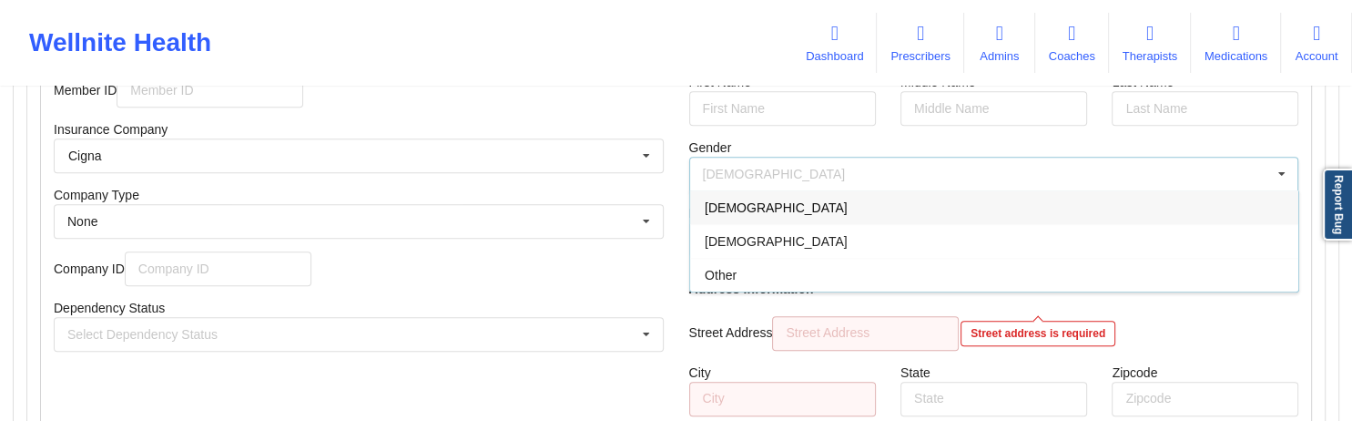
click at [901, 170] on div "Male Male Female Other" at bounding box center [994, 174] width 610 height 35
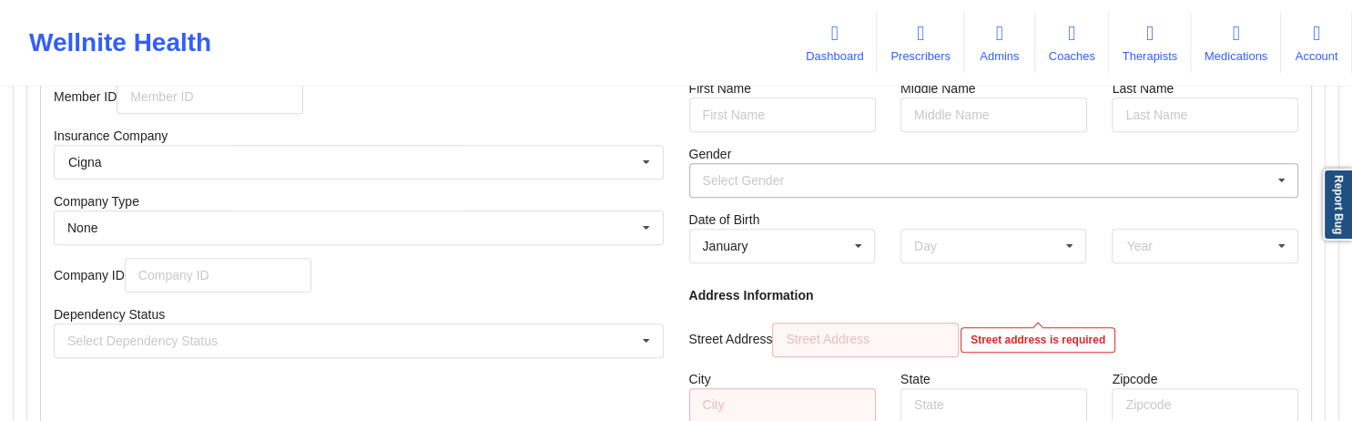
scroll to position [1331, 0]
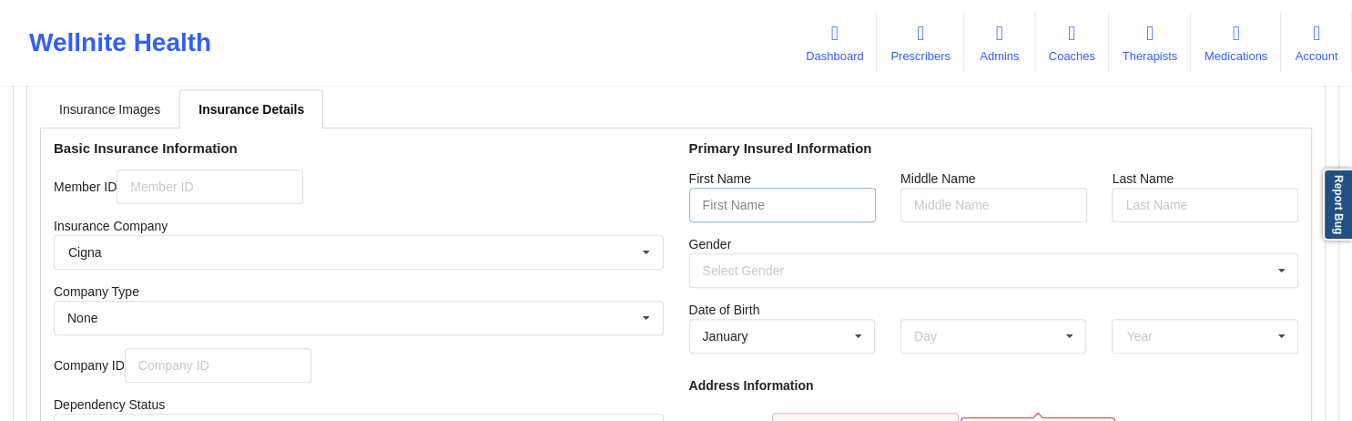
click at [776, 215] on input "text" at bounding box center [782, 205] width 187 height 35
click at [852, 157] on h4 "Primary Insured Information" at bounding box center [994, 147] width 610 height 17
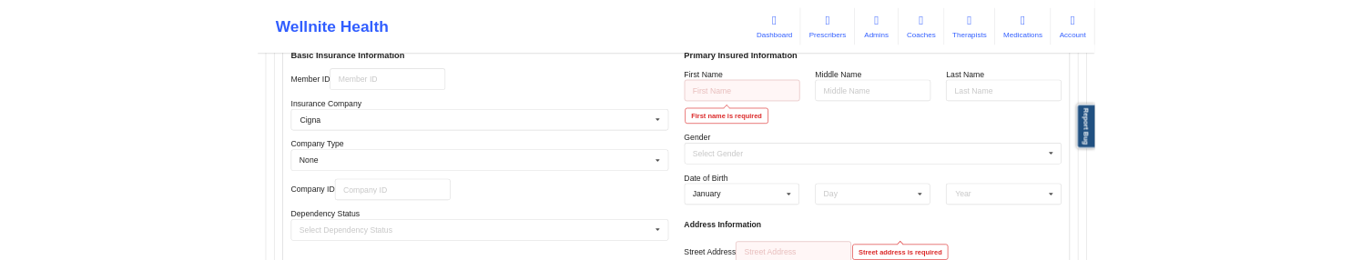
scroll to position [1428, 0]
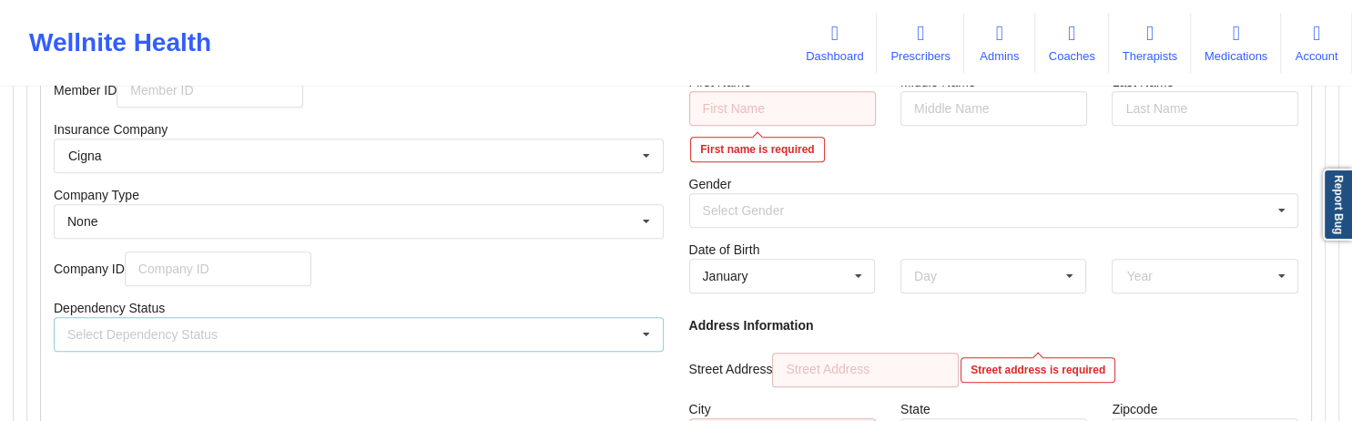
click at [381, 240] on div "Select Dependency Status Own coverage Spouse Children" at bounding box center [359, 334] width 610 height 35
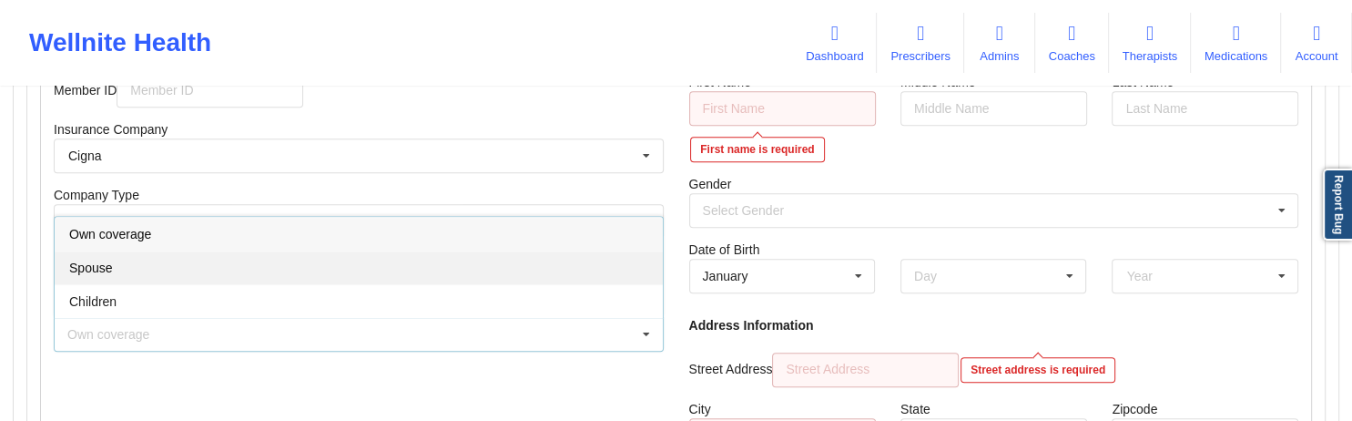
click at [240, 240] on div "Spouse" at bounding box center [359, 267] width 608 height 34
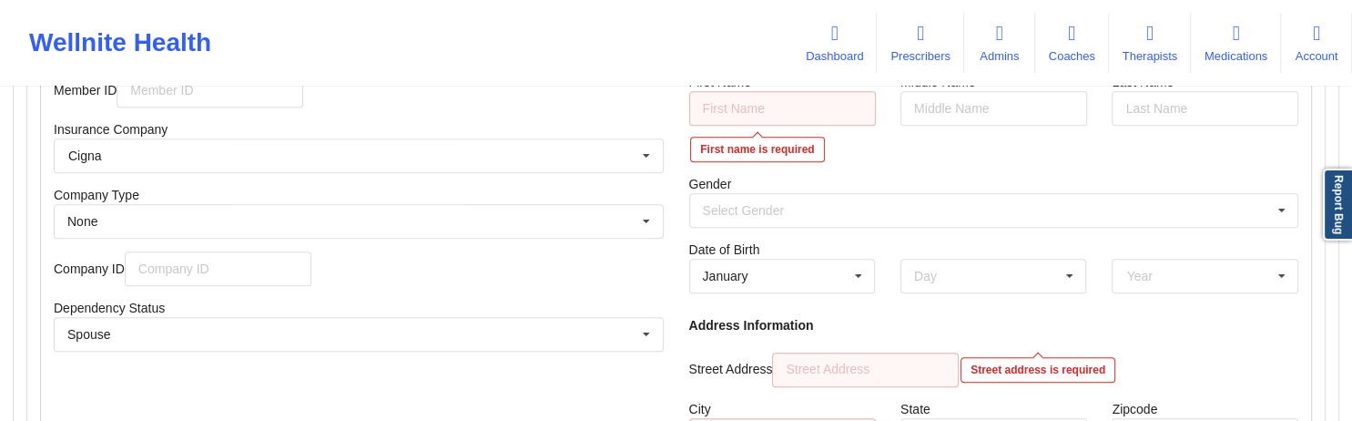
click at [231, 240] on div "Basic Insurance Information Member ID Insurance Company Cigna Cigna Evernorth B…" at bounding box center [359, 273] width 636 height 482
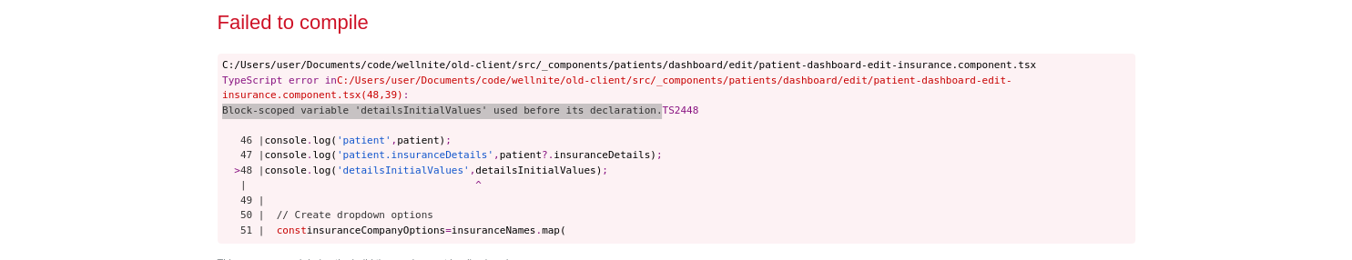
drag, startPoint x: 223, startPoint y: 93, endPoint x: 627, endPoint y: 100, distance: 403.5
click at [627, 105] on span "Block-scoped variable 'detailsInitialValues' used before its declaration." at bounding box center [442, 111] width 440 height 12
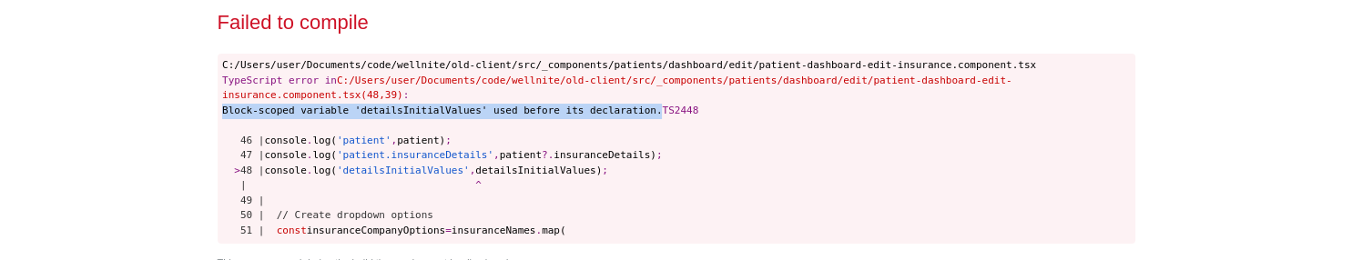
click at [624, 105] on span "Block-scoped variable 'detailsInitialValues' used before its declaration." at bounding box center [442, 111] width 440 height 12
drag, startPoint x: 625, startPoint y: 97, endPoint x: 212, endPoint y: 98, distance: 412.6
click at [218, 98] on pre "C:/Users/user/Documents/code/wellnite/old-client/src/_components/patients/dashb…" at bounding box center [677, 149] width 918 height 190
copy span "Block-scoped variable 'detailsInitialValues' used before its declaration."
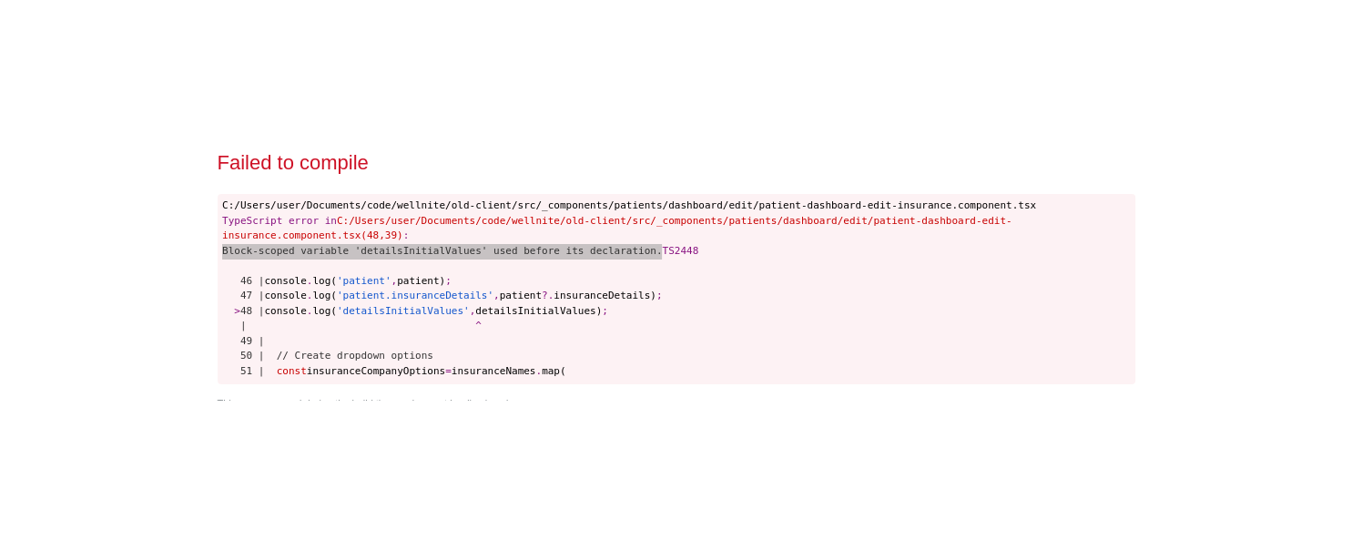
scroll to position [1427, 0]
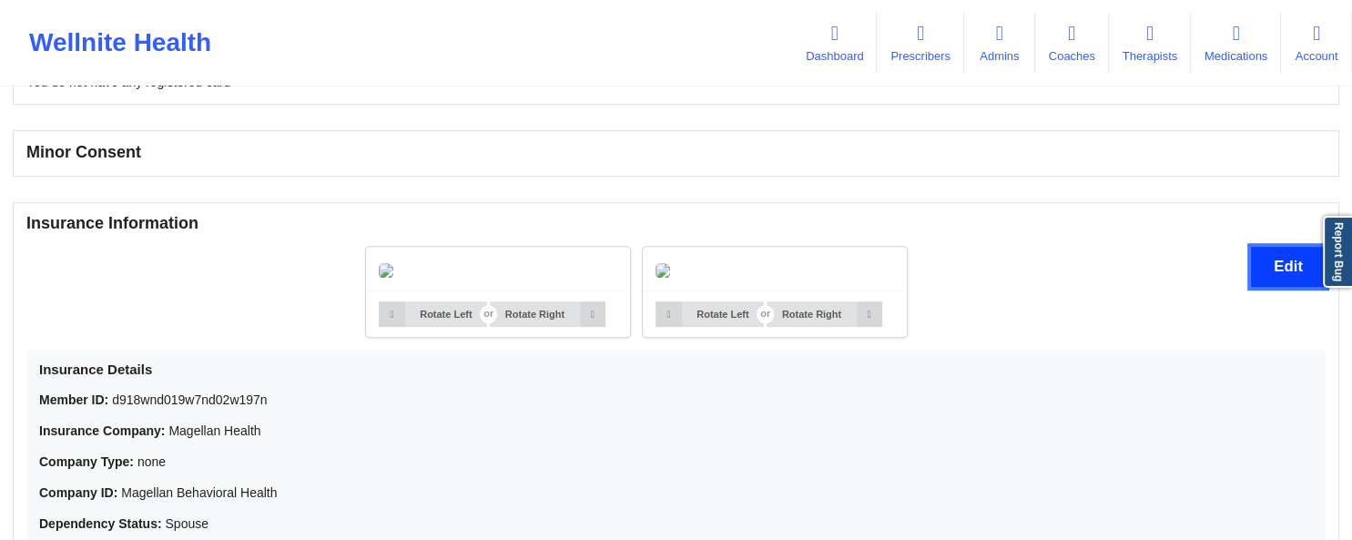
click at [1270, 260] on button "Edit" at bounding box center [1288, 266] width 75 height 39
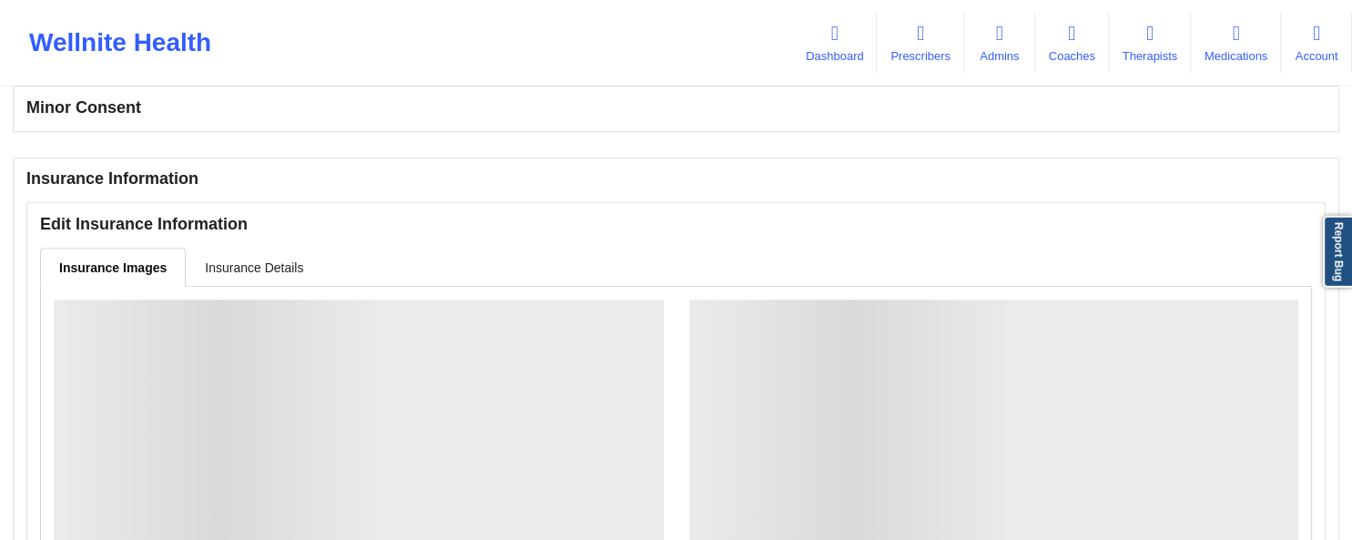
scroll to position [1228, 0]
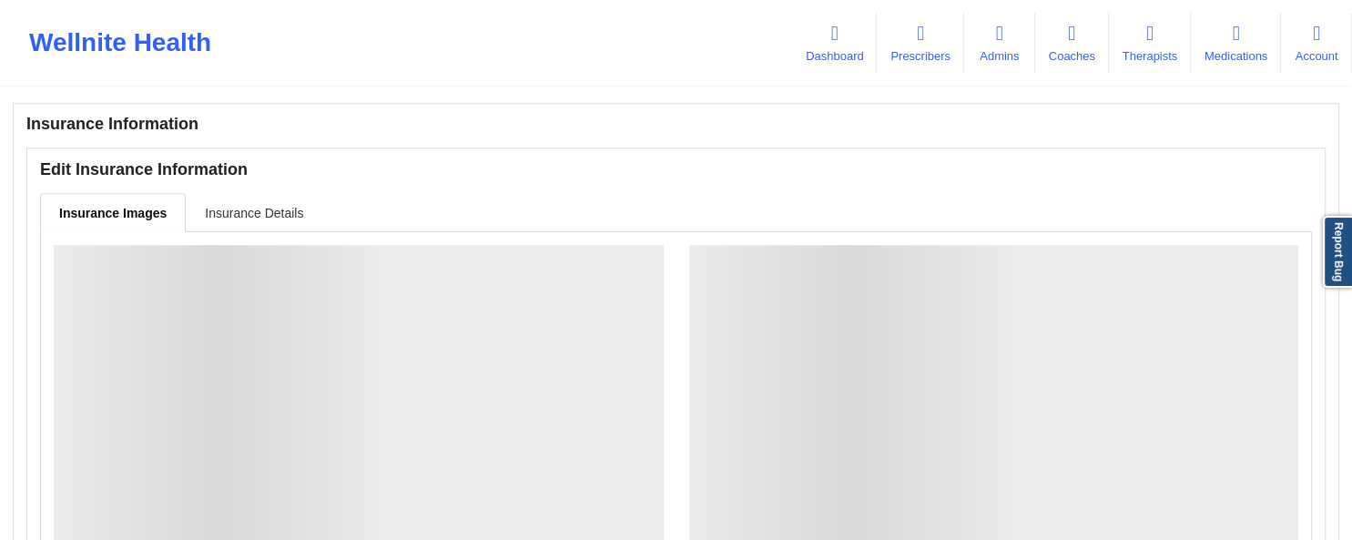
click at [260, 207] on link "Insurance Details" at bounding box center [254, 212] width 137 height 38
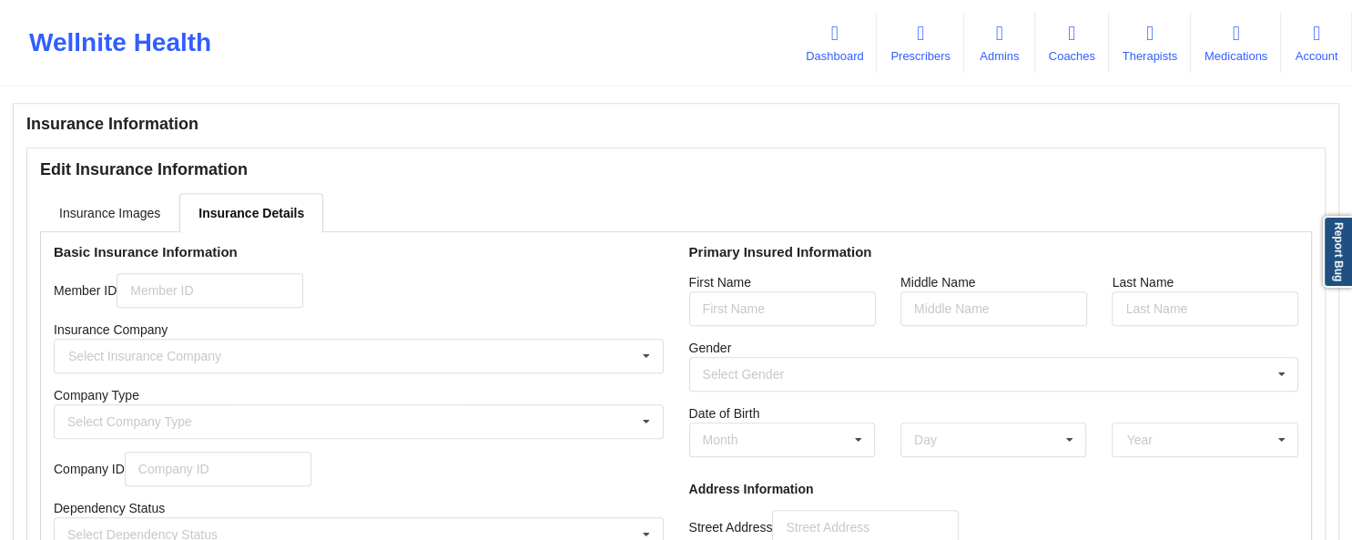
type input "d918wnd019w7nd02w197n"
type input "Magellan Behavioral Health"
type input "Tes"
type input "Direct"
type input "Sup"
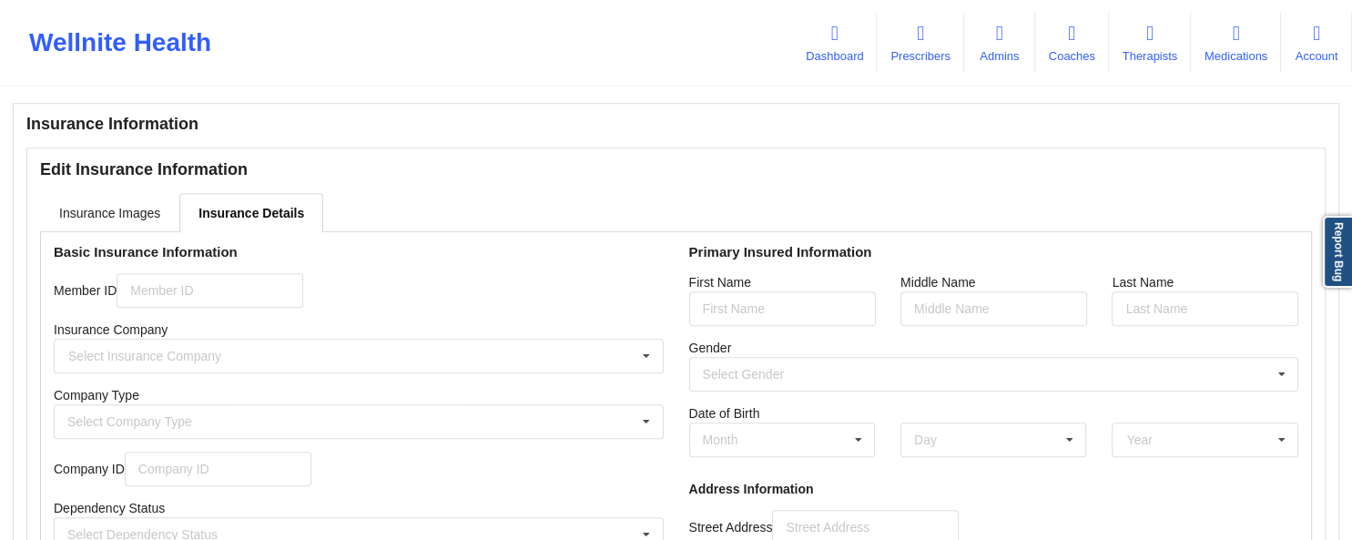
type input "dssadsadsadsa"
type input "ldkjaslkdas"
type input "[US_STATE]"
type input "321321"
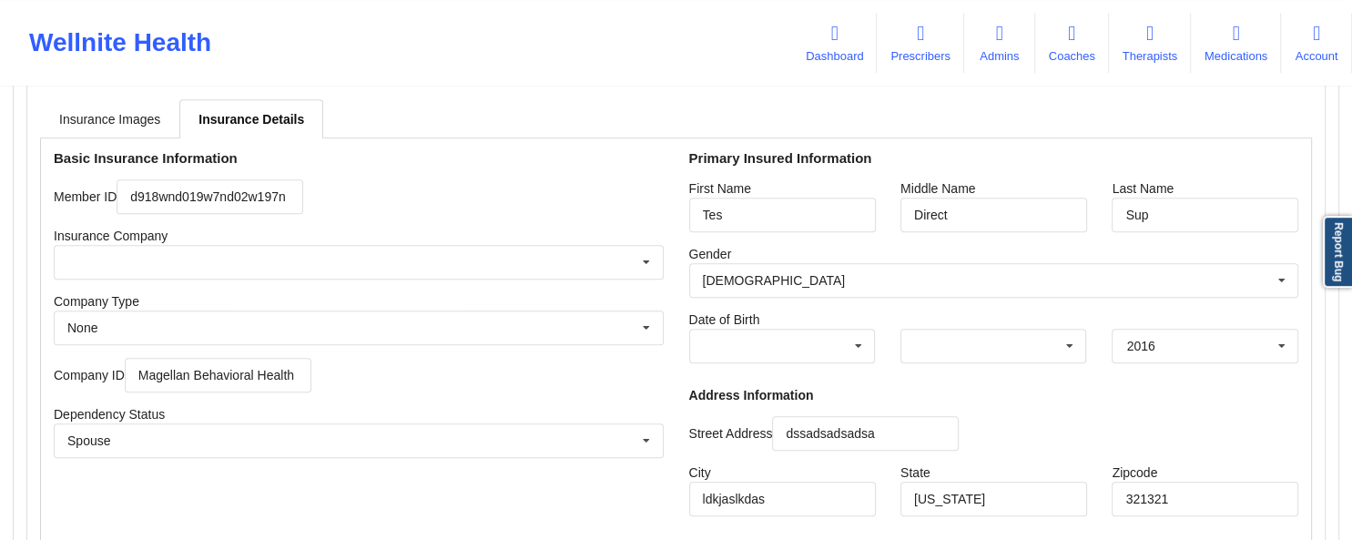
scroll to position [1324, 0]
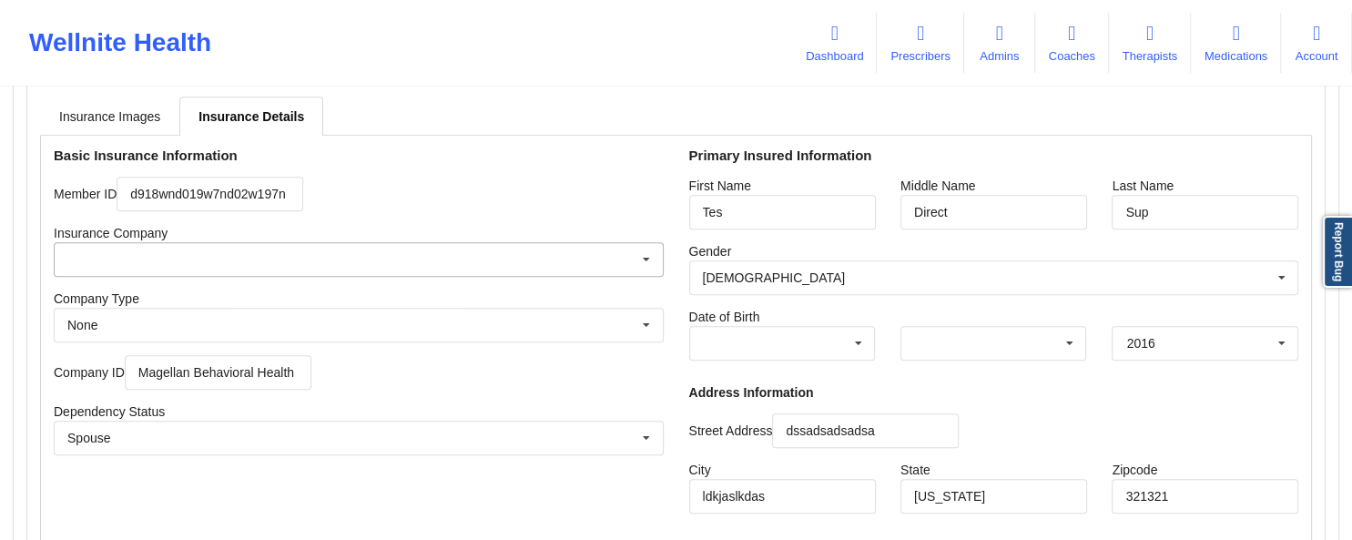
click at [648, 260] on icon at bounding box center [646, 260] width 27 height 34
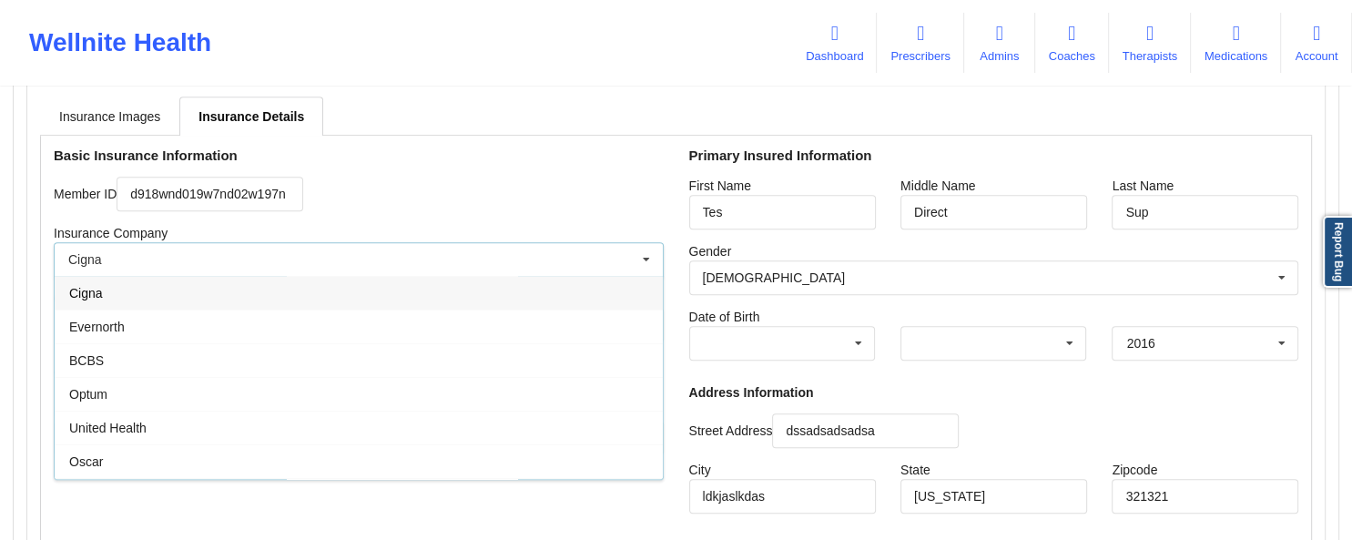
click at [590, 205] on div "Member ID d918wnd019w7nd02w197n" at bounding box center [359, 194] width 610 height 35
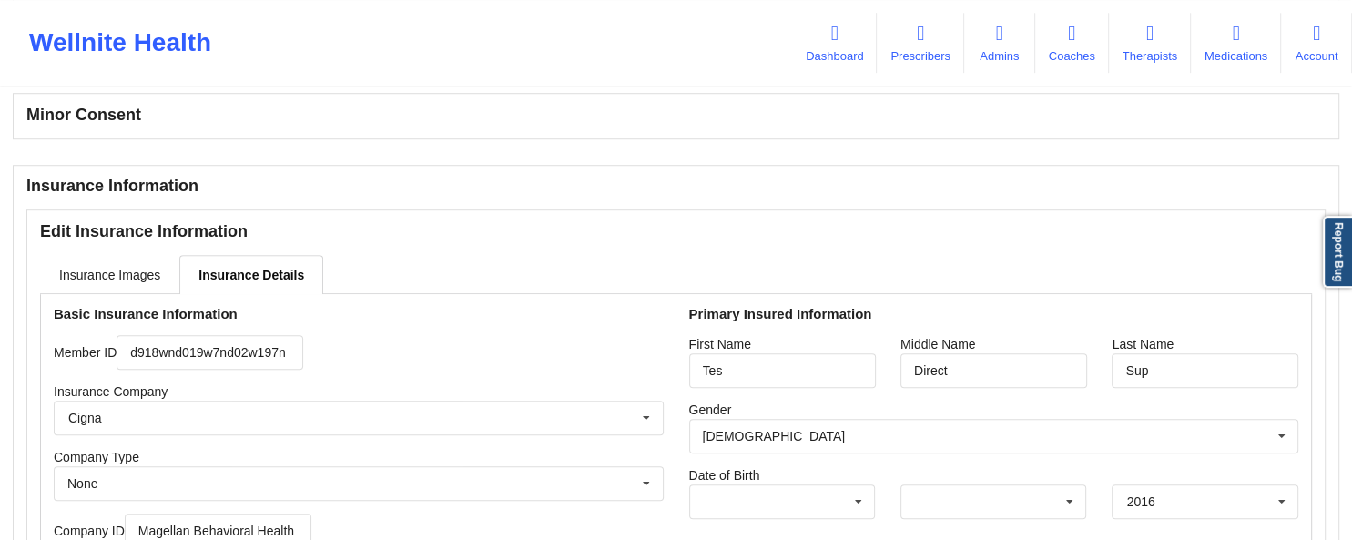
scroll to position [1208, 0]
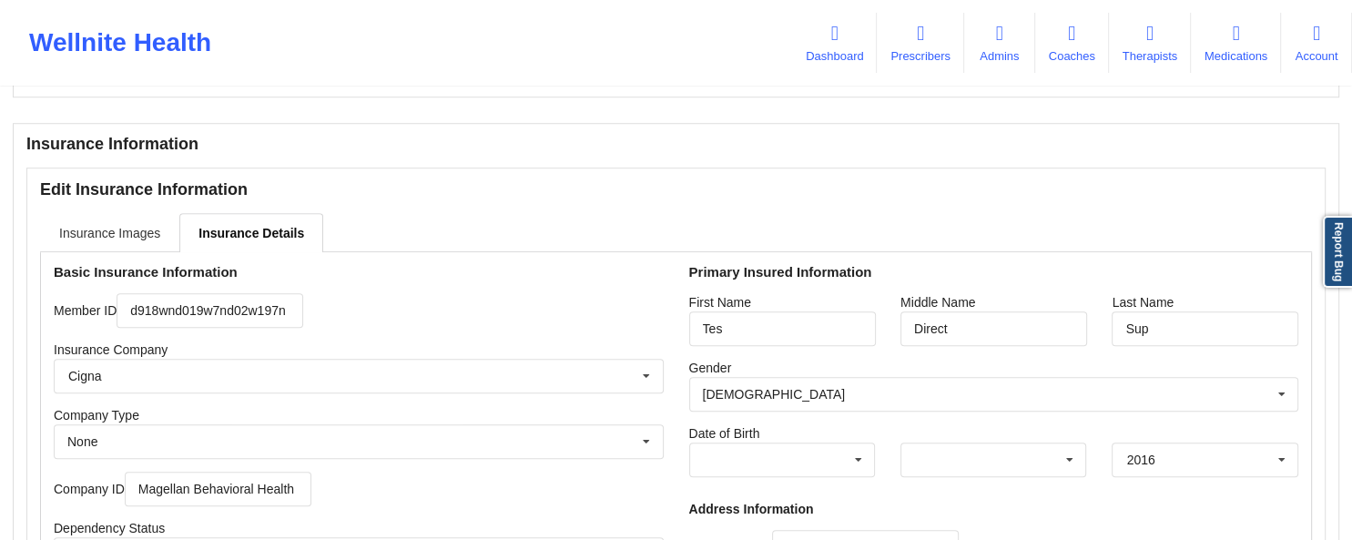
click at [107, 241] on link "Insurance Images" at bounding box center [109, 232] width 139 height 38
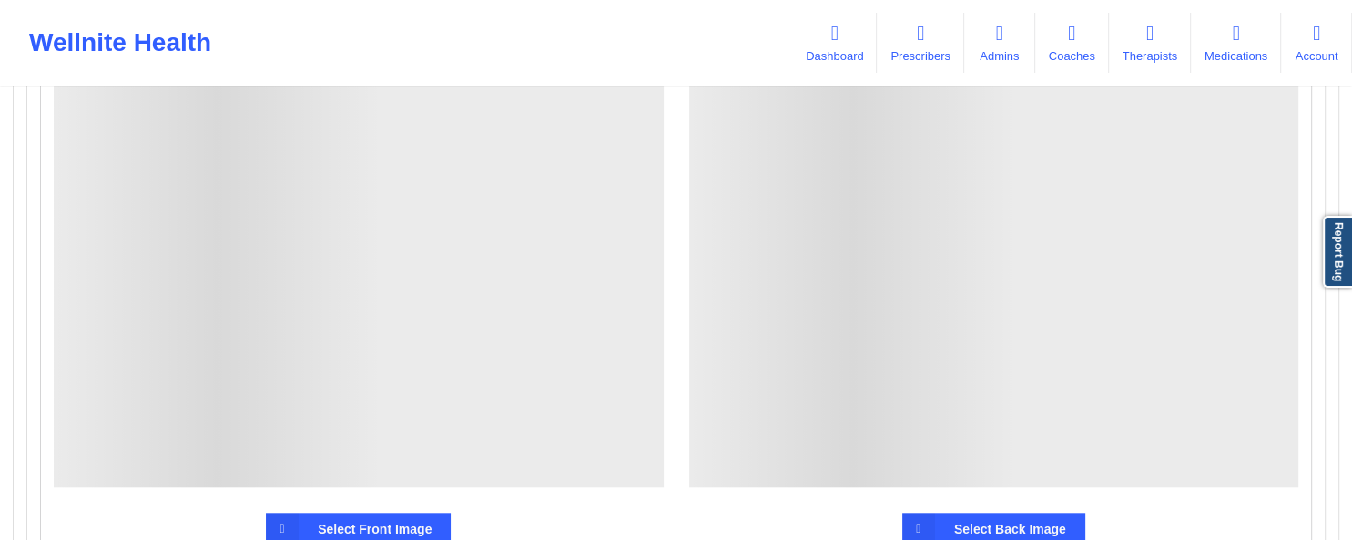
scroll to position [1210, 0]
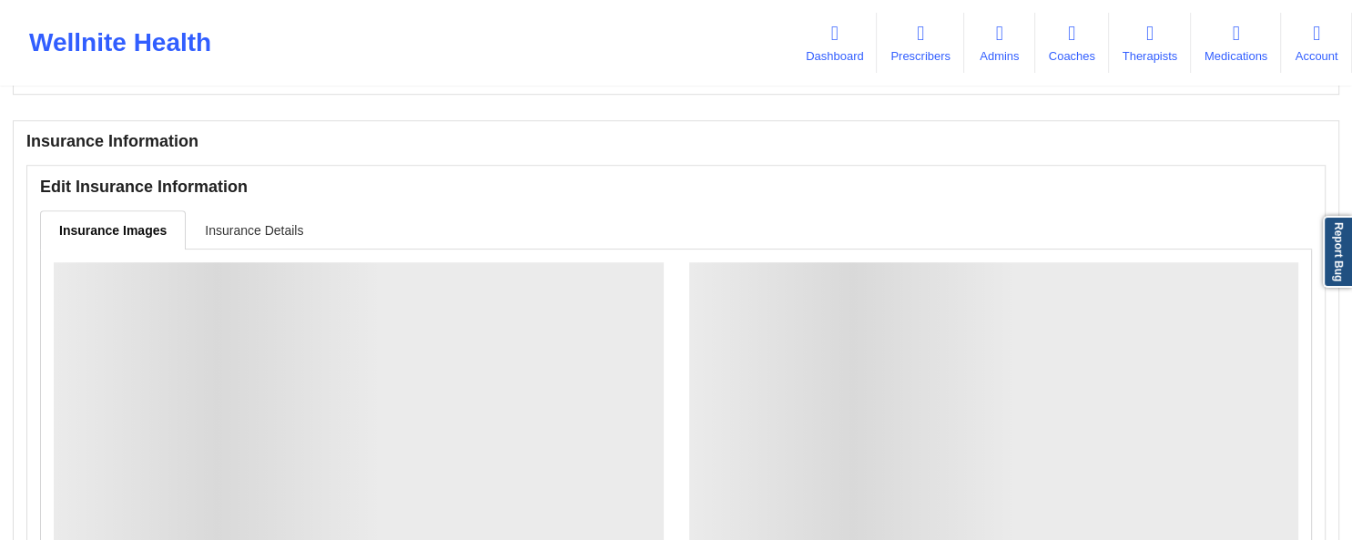
click at [260, 237] on link "Insurance Details" at bounding box center [254, 229] width 137 height 38
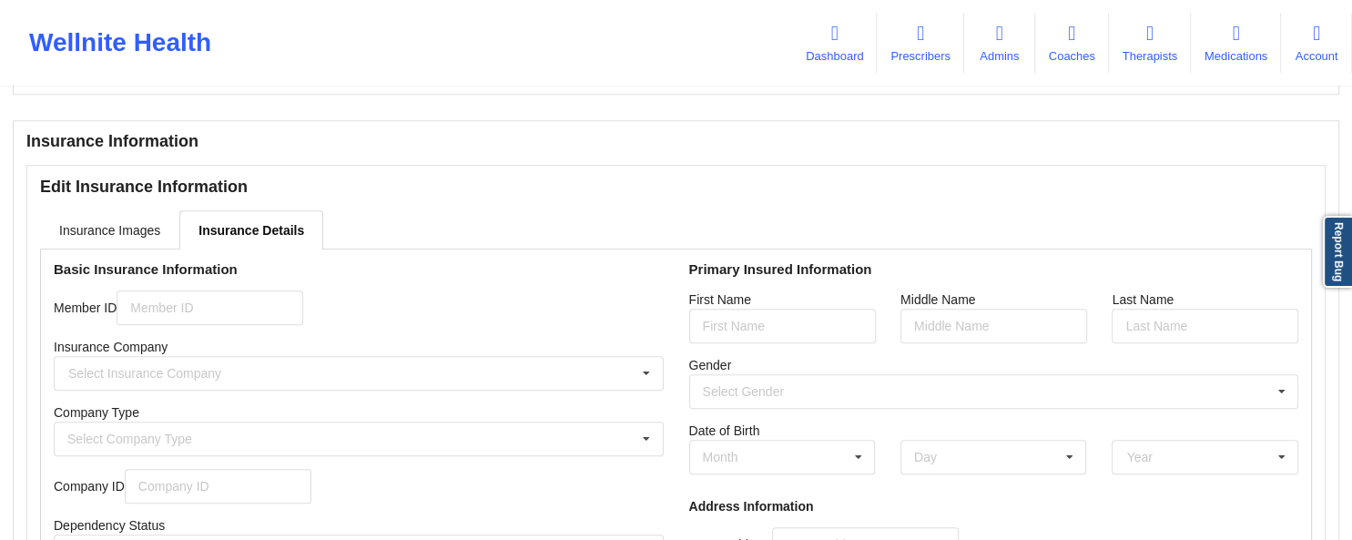
type input "d918wnd019w7nd02w197n"
type input "Magellan Behavioral Health"
type input "Tes"
type input "Direct"
type input "Sup"
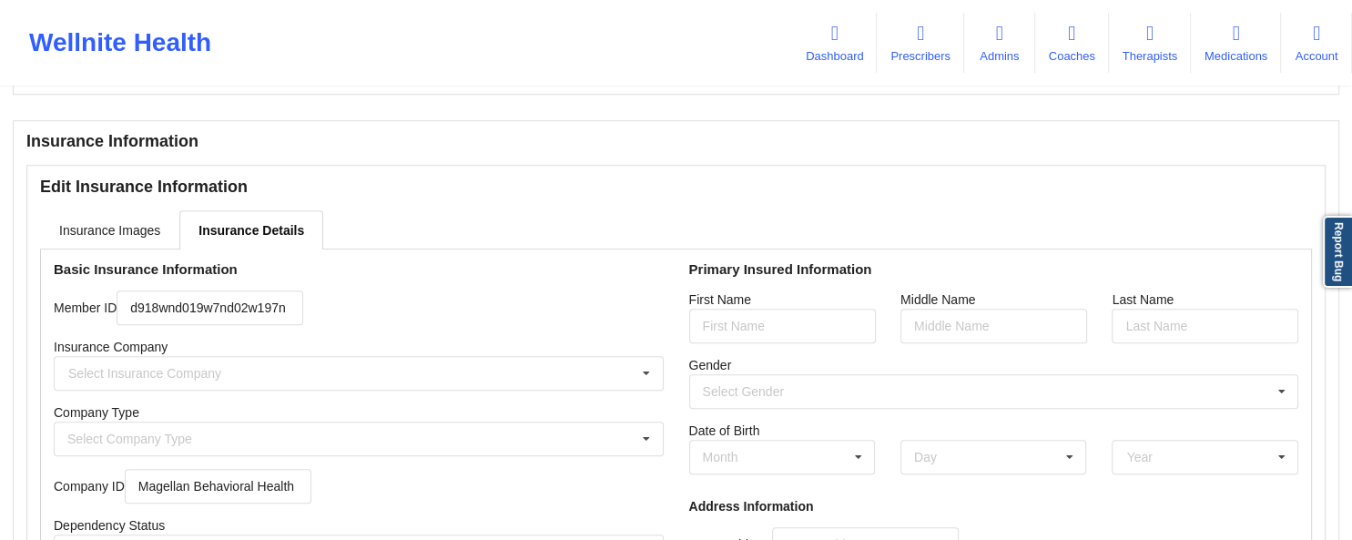
type input "dssadsadsadsa"
type input "ldkjaslkdas"
type input "[US_STATE]"
type input "321321"
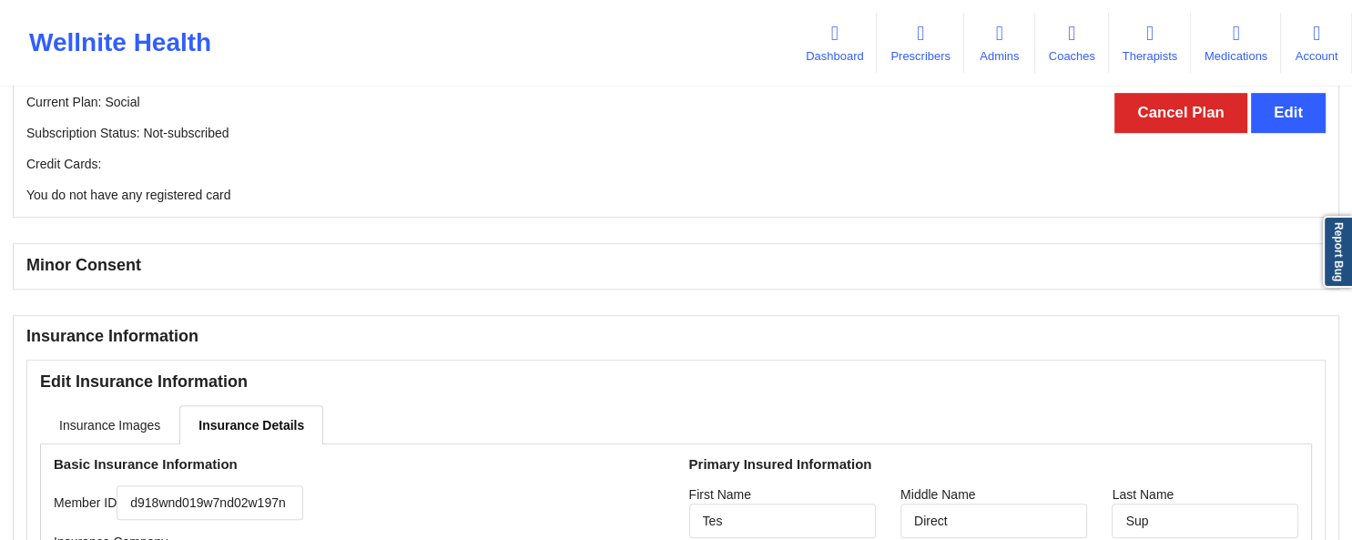
scroll to position [1496, 0]
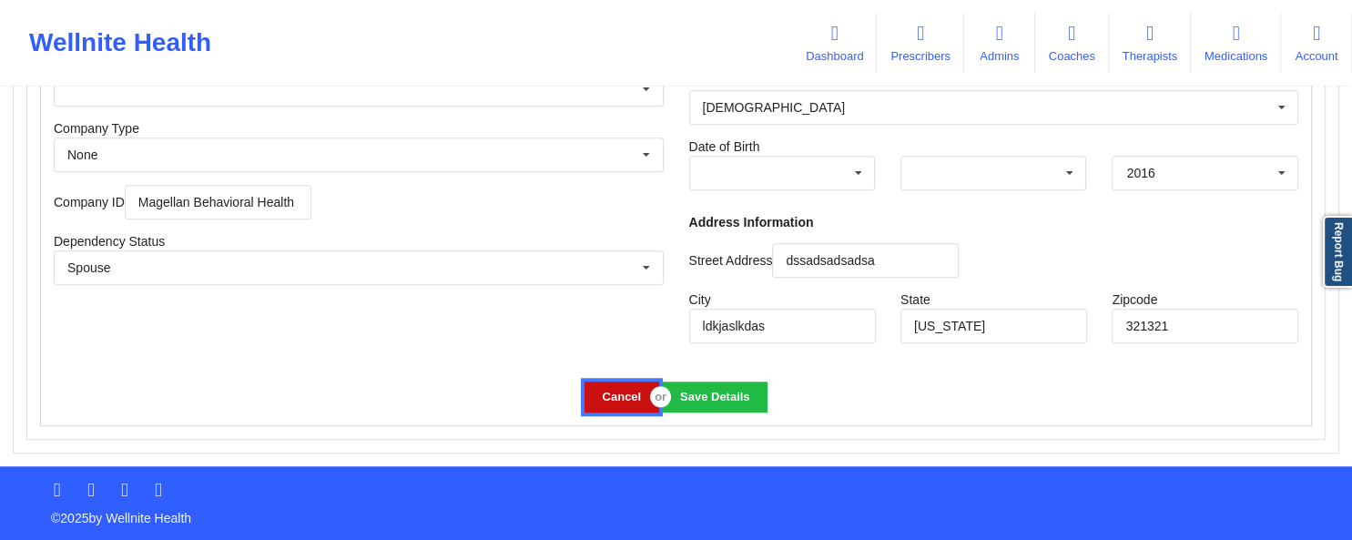
click at [616, 260] on button "Cancel" at bounding box center [622, 397] width 75 height 30
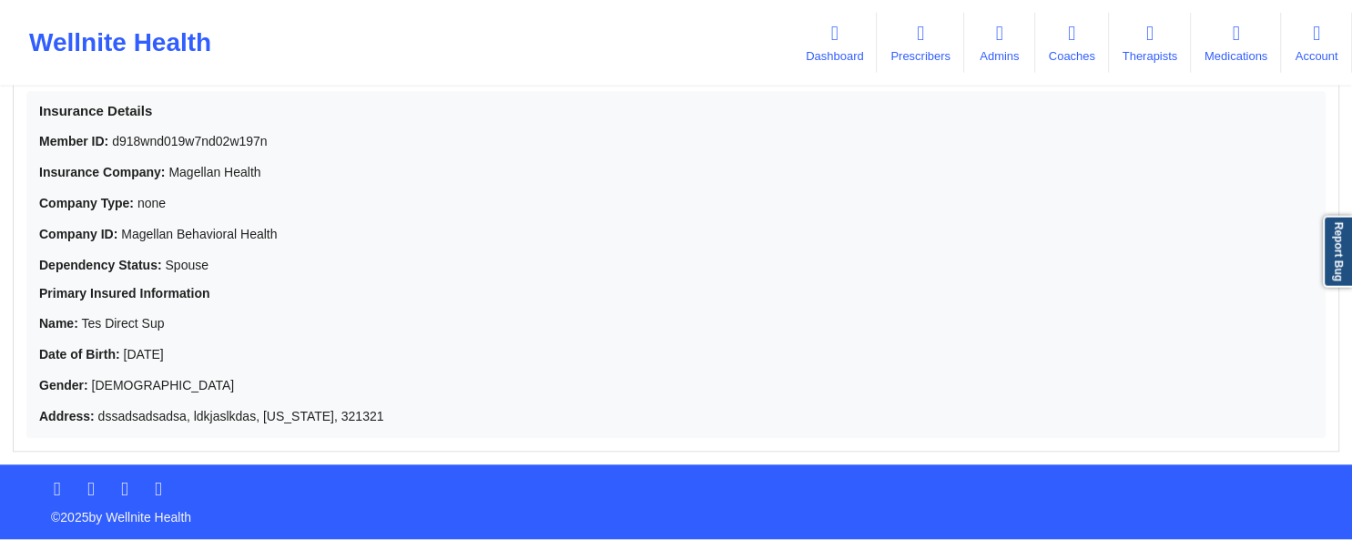
scroll to position [1592, 0]
